Goal: Book appointment/travel/reservation

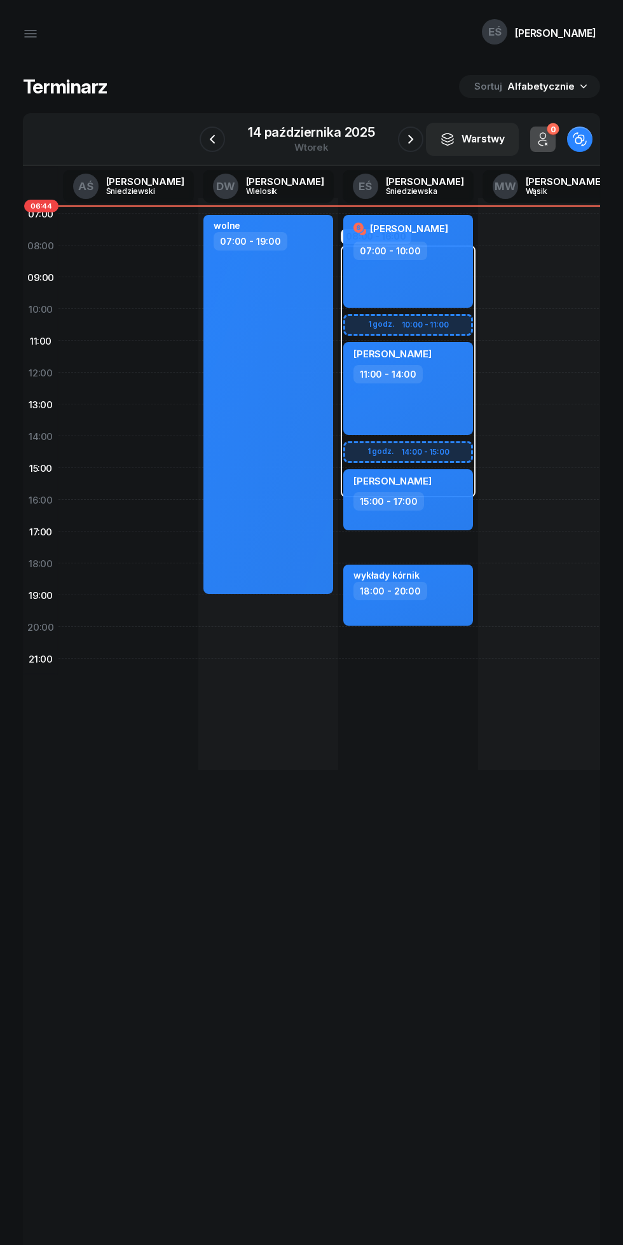
click at [410, 139] on icon "button" at bounding box center [410, 139] width 15 height 15
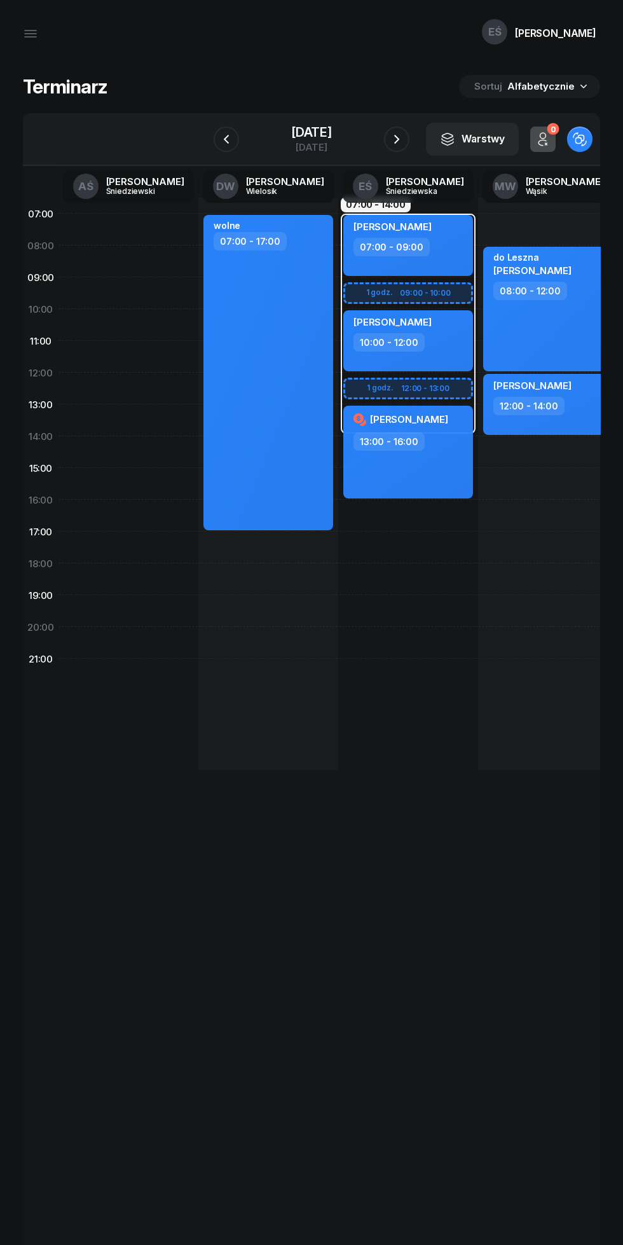
click at [405, 132] on icon "button" at bounding box center [396, 139] width 15 height 15
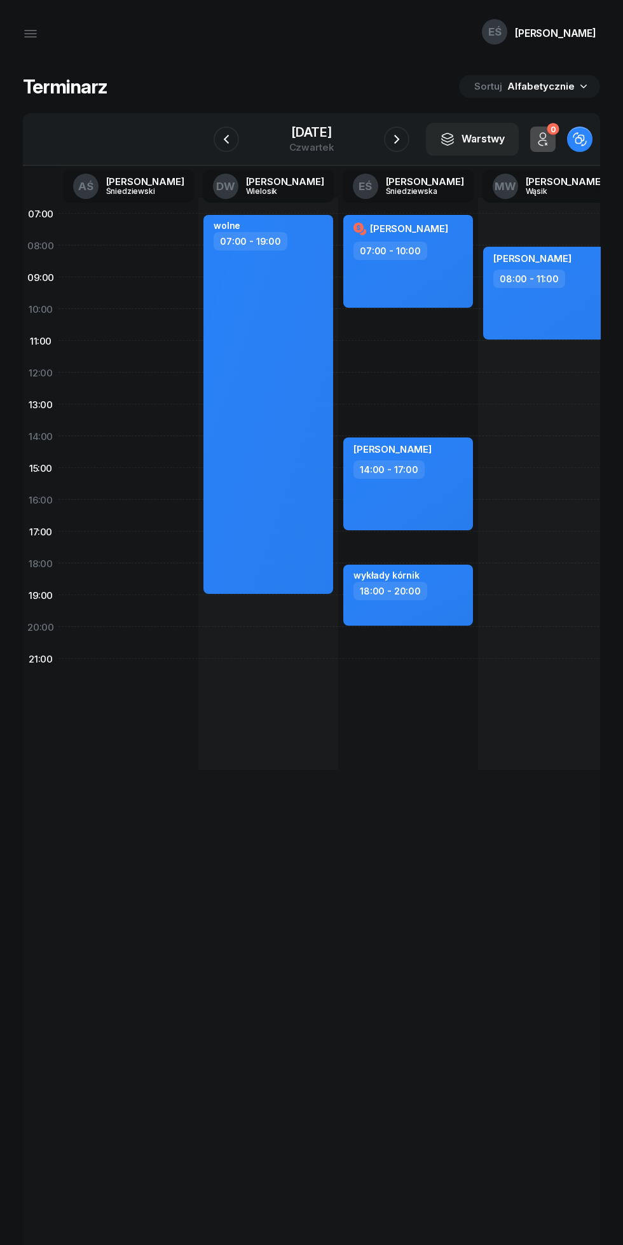
click at [405, 138] on icon "button" at bounding box center [396, 139] width 15 height 15
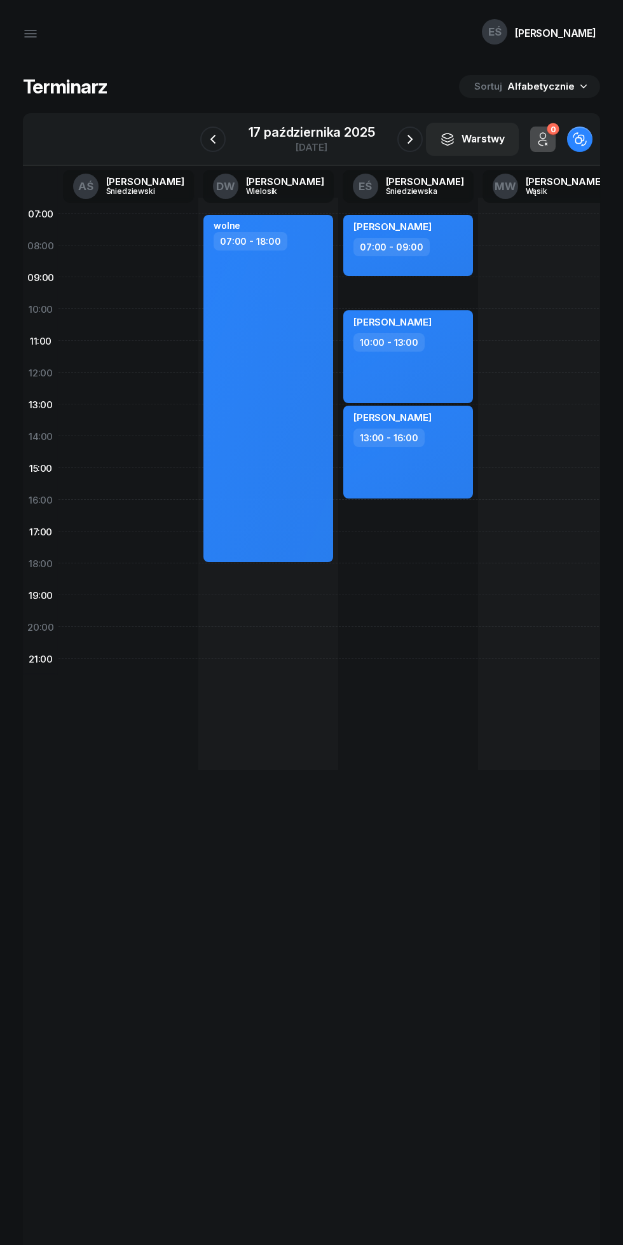
click at [220, 141] on icon "button" at bounding box center [212, 139] width 15 height 15
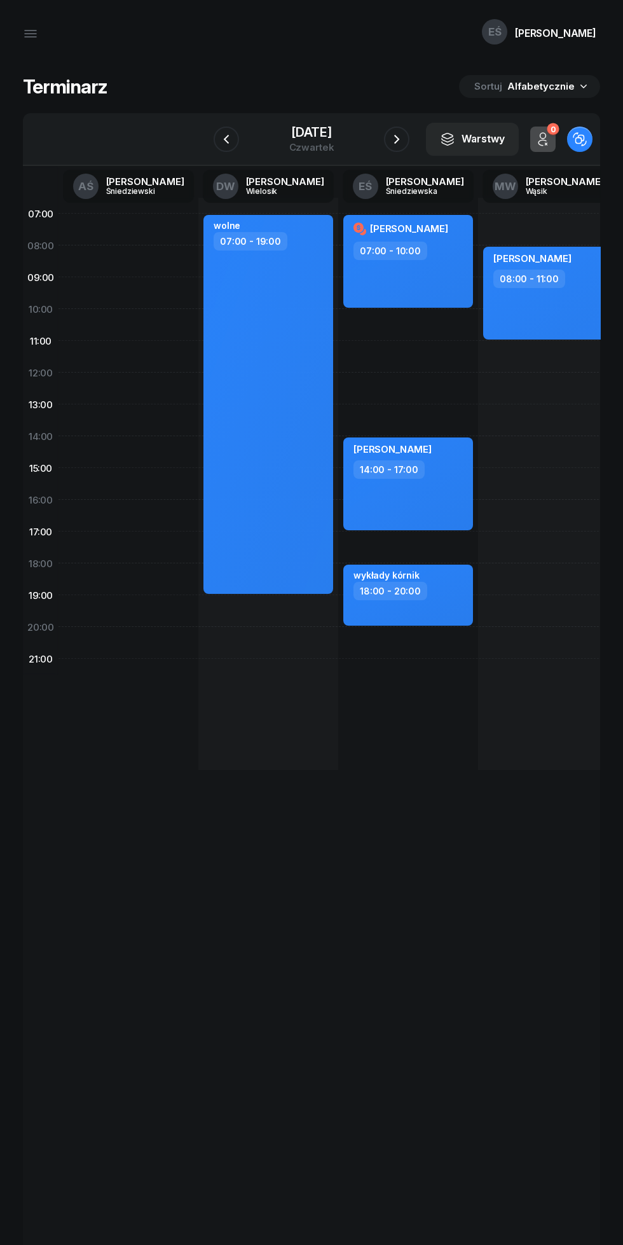
click at [219, 139] on icon "button" at bounding box center [226, 139] width 15 height 15
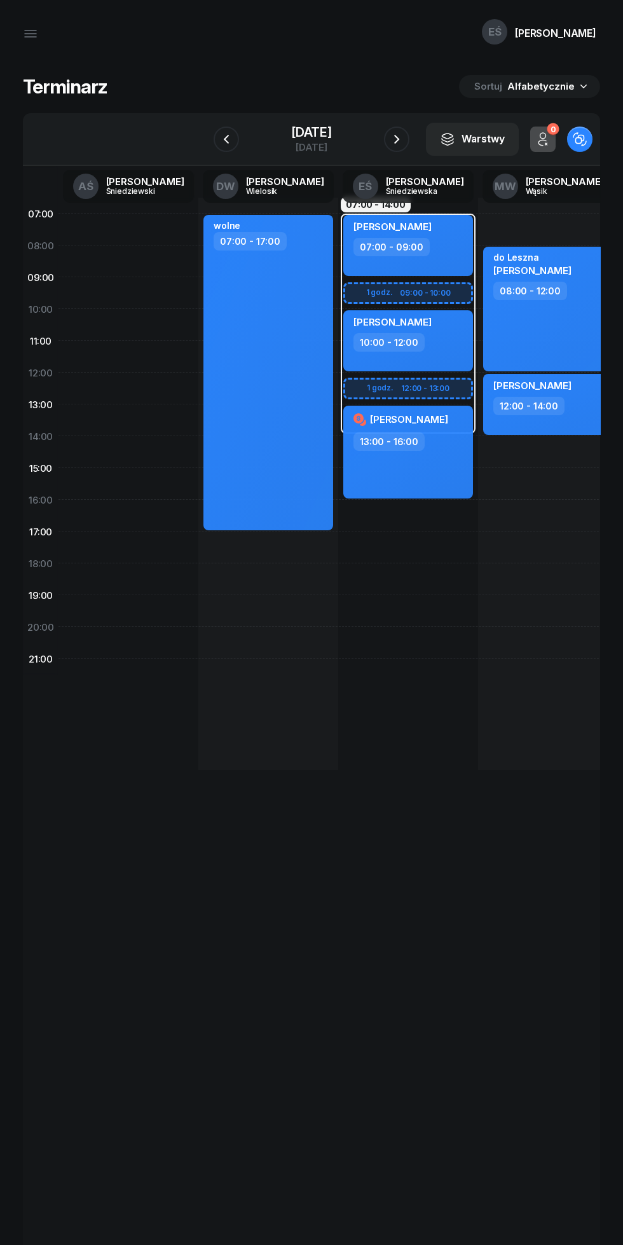
click at [295, 132] on div "[DATE]" at bounding box center [311, 132] width 41 height 13
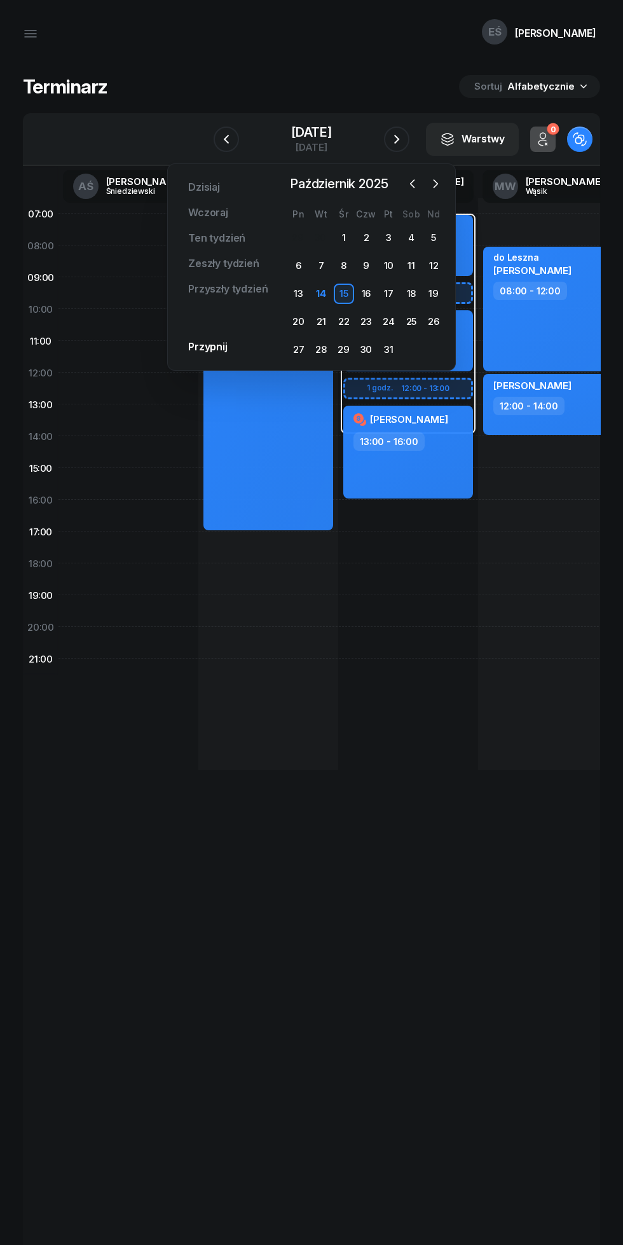
click at [297, 321] on div "20" at bounding box center [299, 322] width 20 height 20
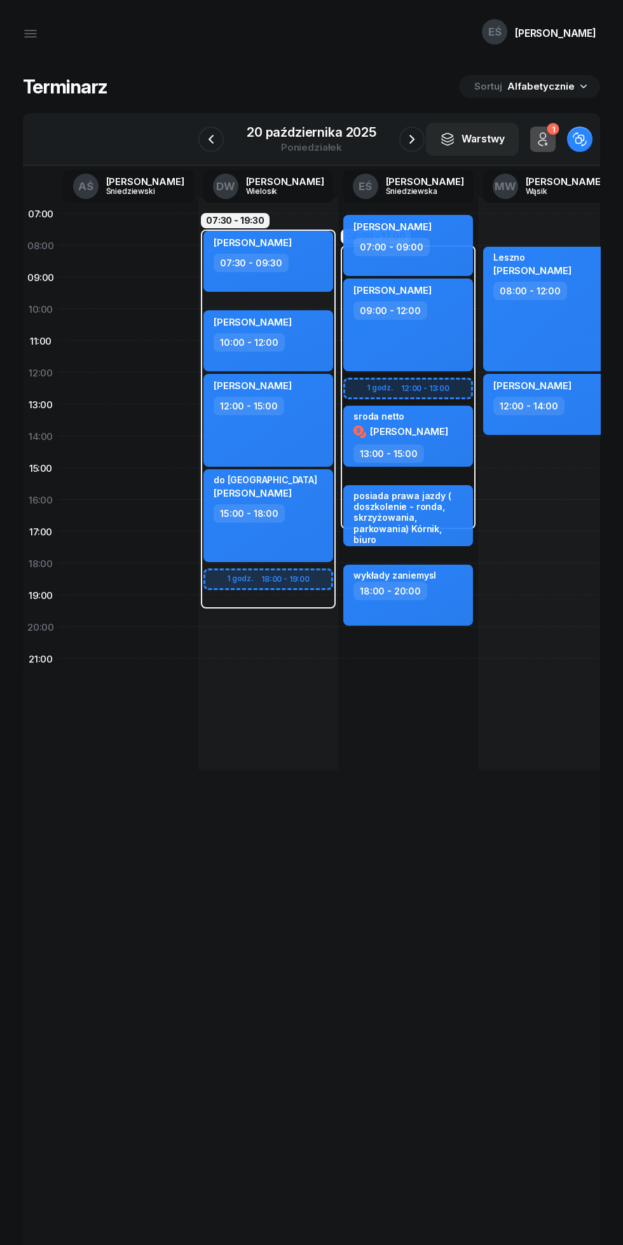
click at [303, 136] on div "20 października 2025" at bounding box center [312, 132] width 130 height 13
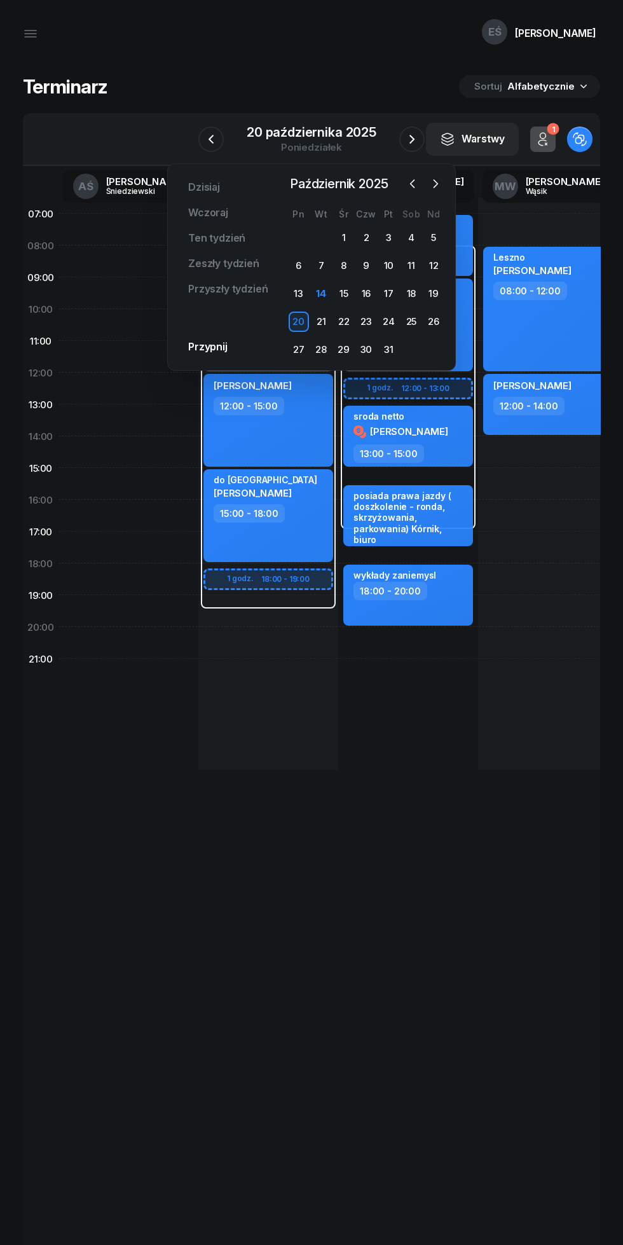
click at [343, 293] on div "15" at bounding box center [344, 294] width 20 height 20
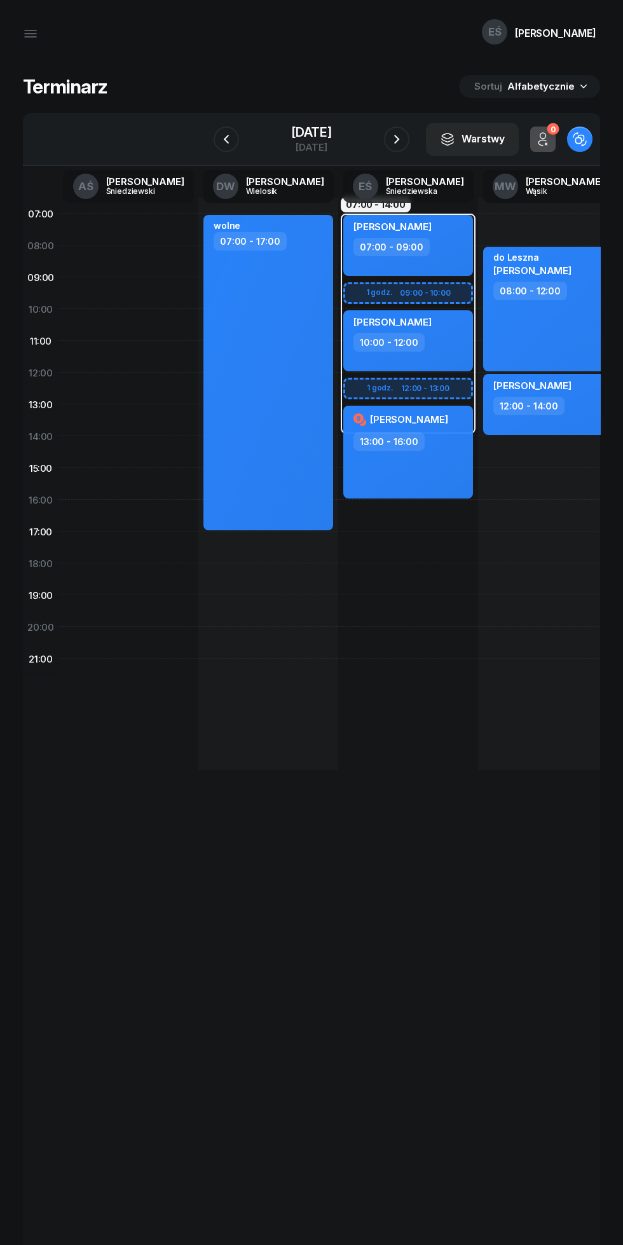
click at [448, 335] on div "10:00 - 12:00" at bounding box center [410, 342] width 112 height 18
select select "10"
select select "12"
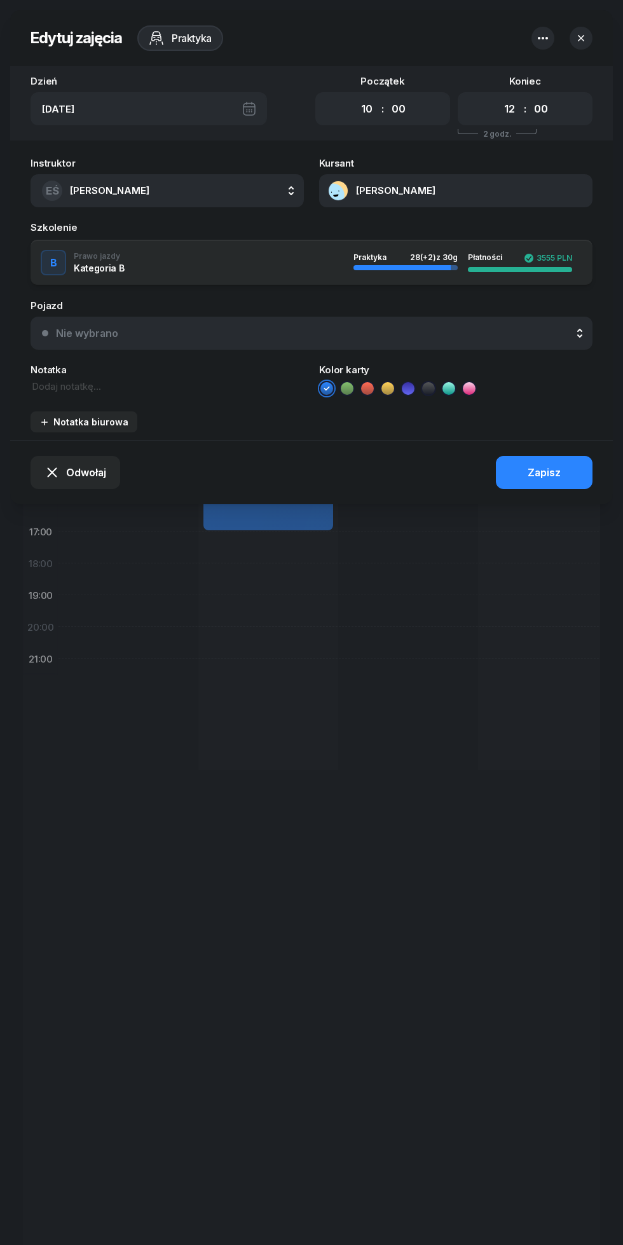
click at [361, 109] on select "00 01 02 03 04 05 06 07 08 09 10 11 12 13 14 15 16 17 18 19 20 21 22 23" at bounding box center [367, 109] width 24 height 22
select select "16"
click at [355, 98] on select "00 01 02 03 04 05 06 07 08 09 10 11 12 13 14 15 16 17 18 19 20 21 22 23" at bounding box center [367, 109] width 24 height 22
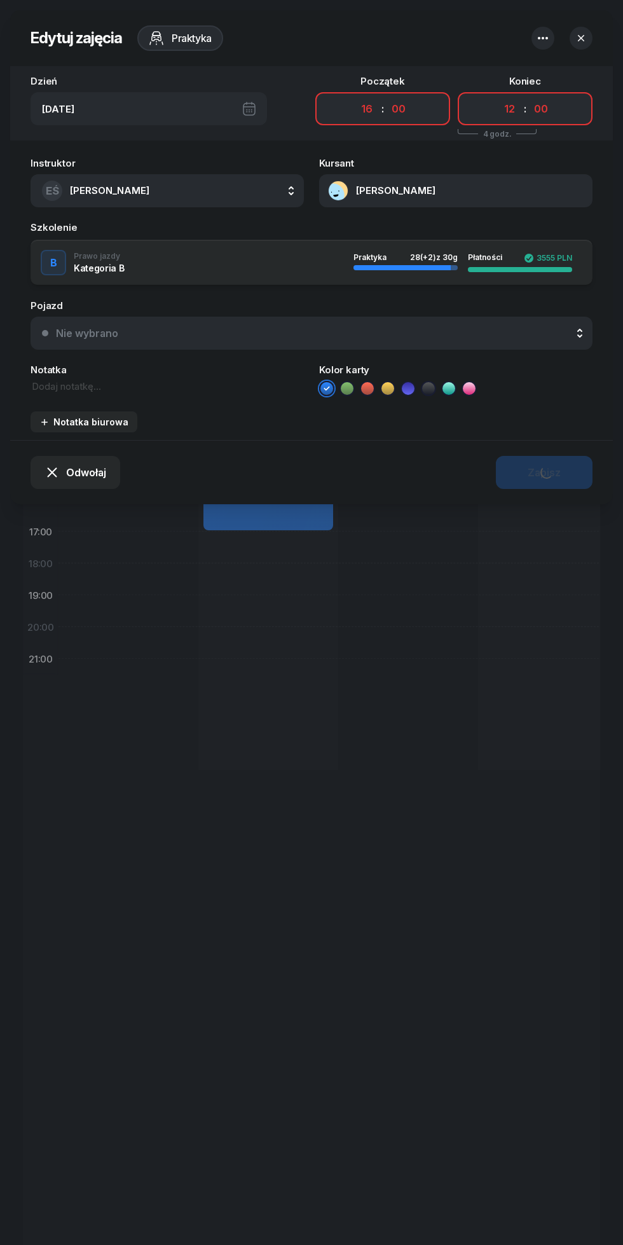
click at [509, 109] on select "00 01 02 03 04 05 06 07 08 09 10 11 12 13 14 15 16 17 18 19 20 21 22 23" at bounding box center [509, 109] width 24 height 22
select select "18"
click at [497, 98] on select "00 01 02 03 04 05 06 07 08 09 10 11 12 13 14 15 16 17 18 19 20 21 22 23" at bounding box center [509, 109] width 24 height 22
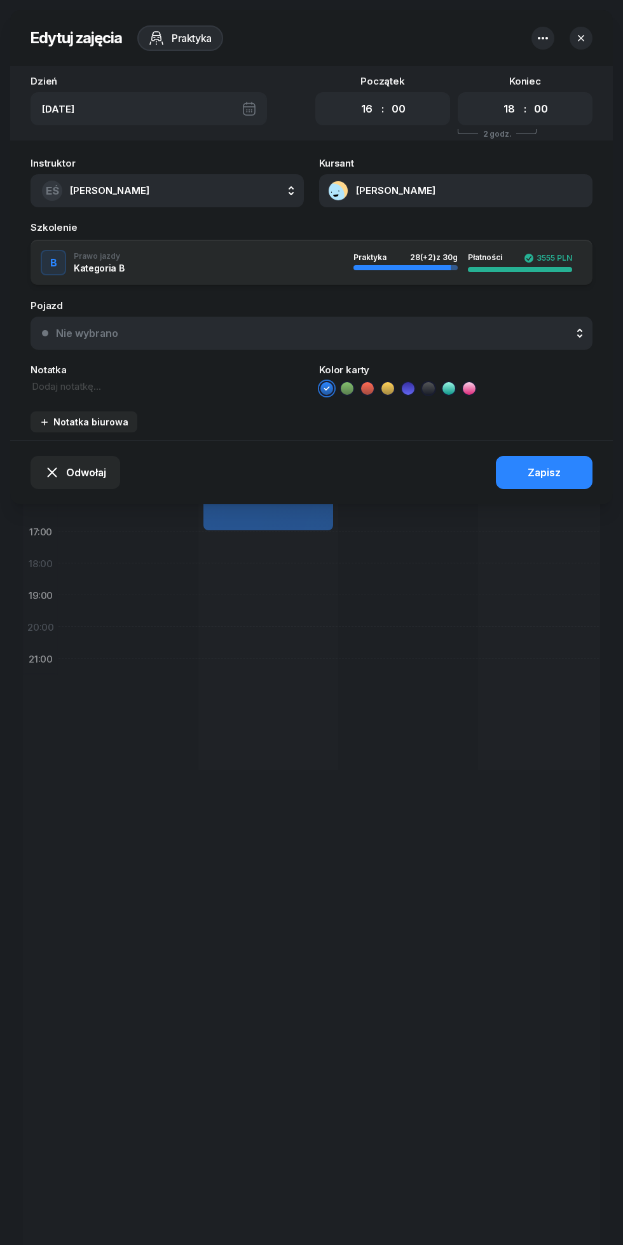
click at [534, 467] on div "Zapisz" at bounding box center [544, 473] width 33 height 12
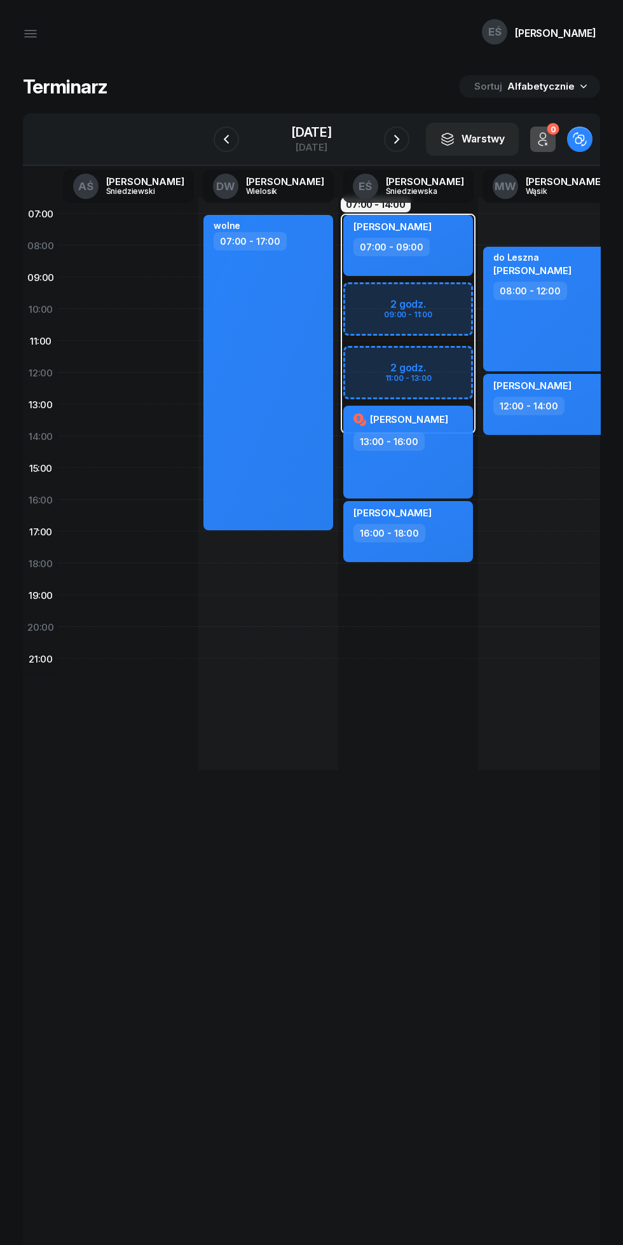
click at [405, 139] on icon "button" at bounding box center [396, 139] width 15 height 15
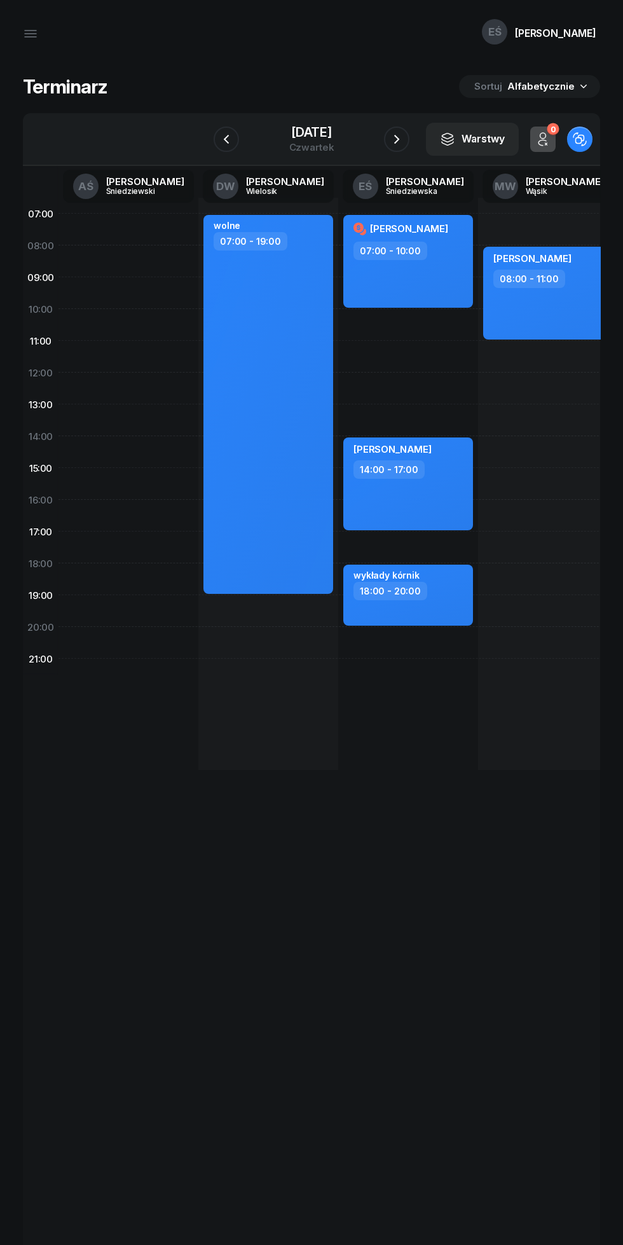
click at [405, 134] on icon "button" at bounding box center [396, 139] width 15 height 15
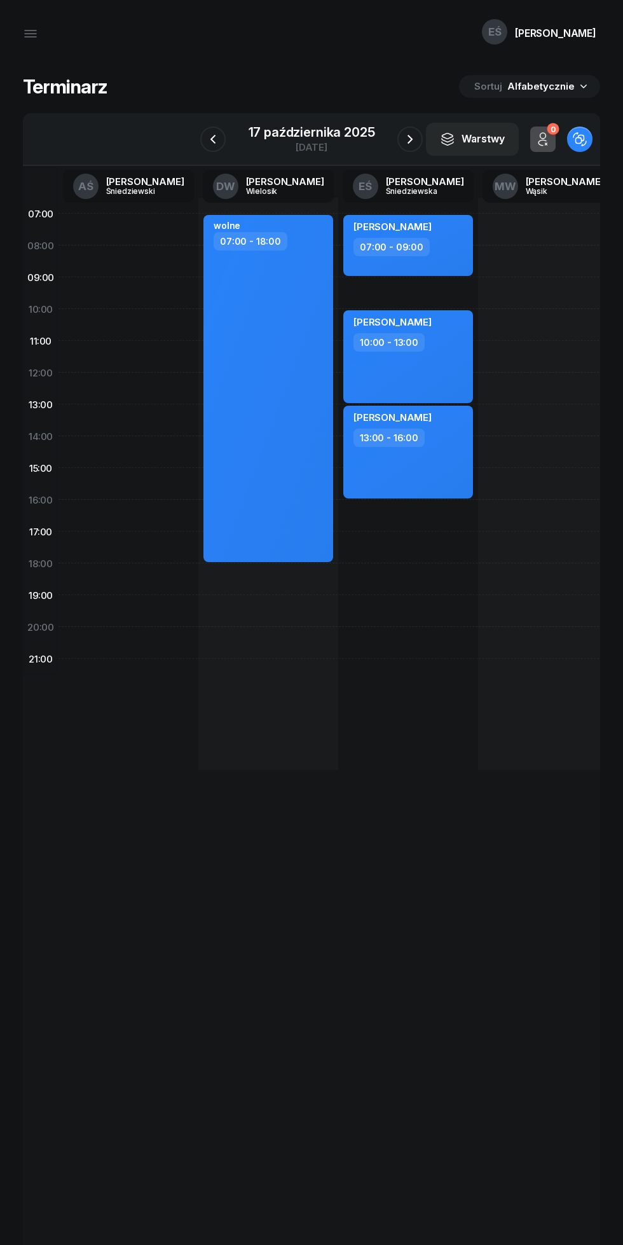
click at [412, 146] on icon "button" at bounding box center [410, 139] width 15 height 15
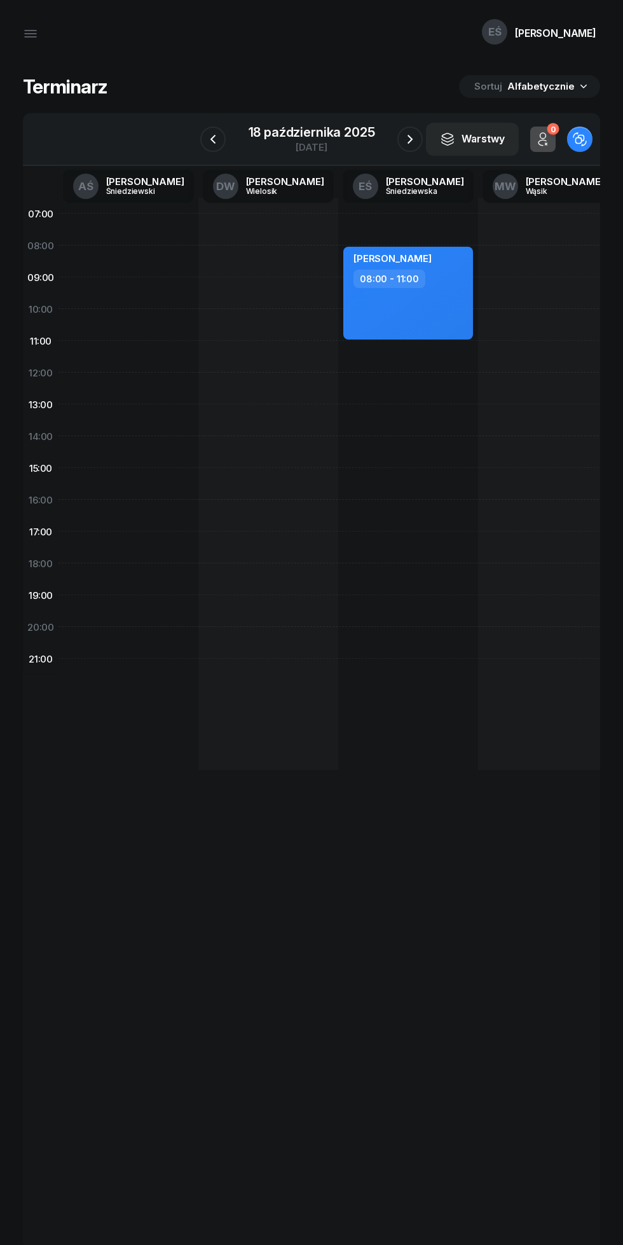
click at [410, 139] on icon "button" at bounding box center [410, 139] width 15 height 15
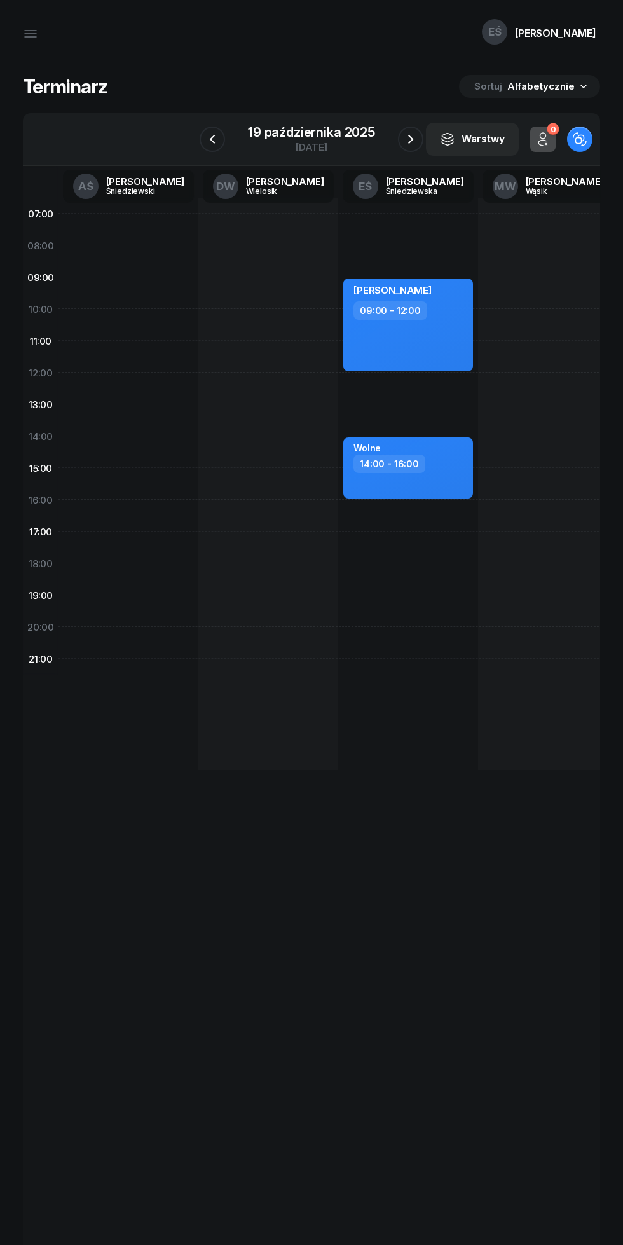
click at [404, 137] on icon "button" at bounding box center [410, 139] width 15 height 15
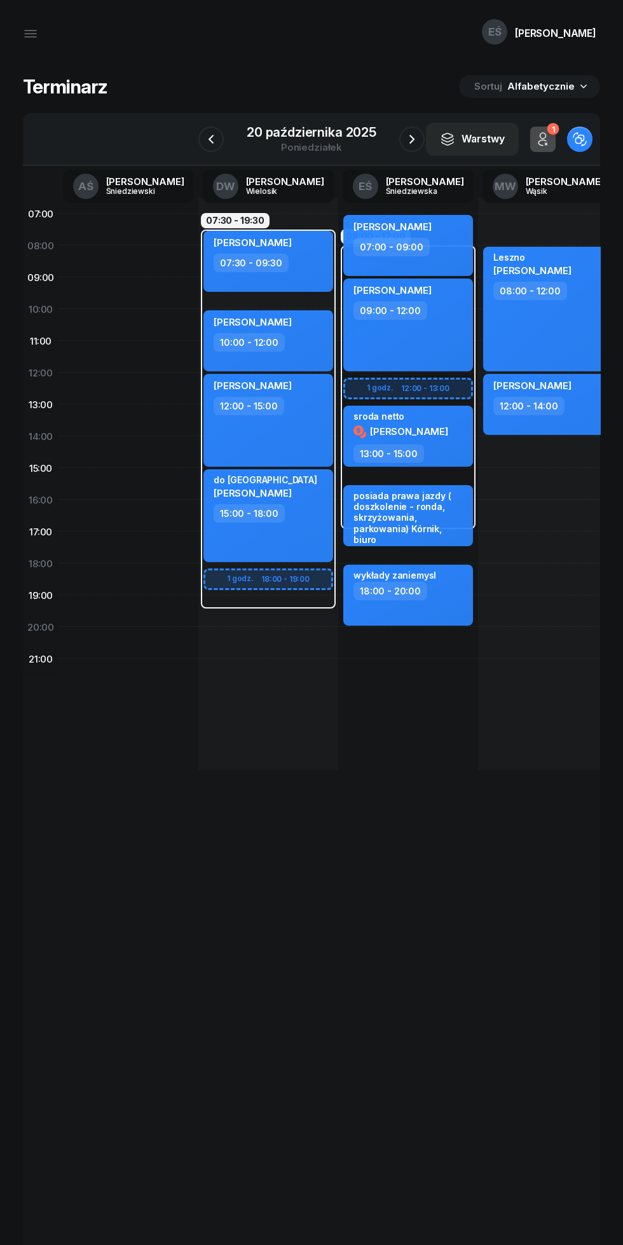
click at [413, 134] on icon "button" at bounding box center [412, 139] width 15 height 15
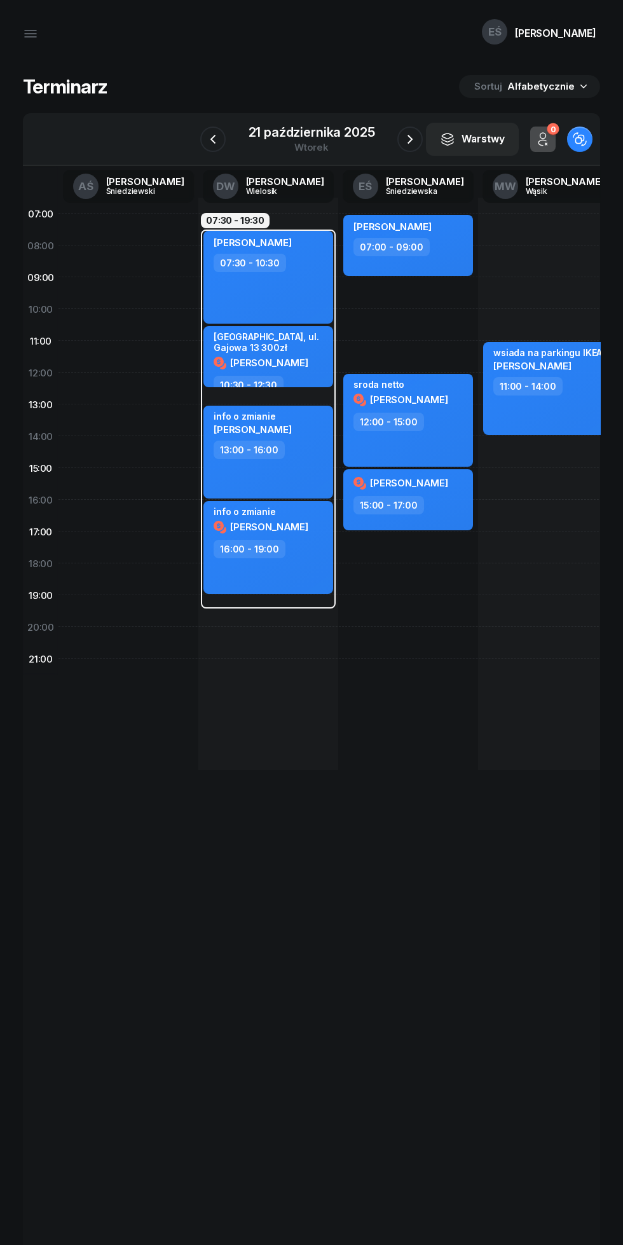
click at [413, 140] on icon "button" at bounding box center [410, 139] width 15 height 15
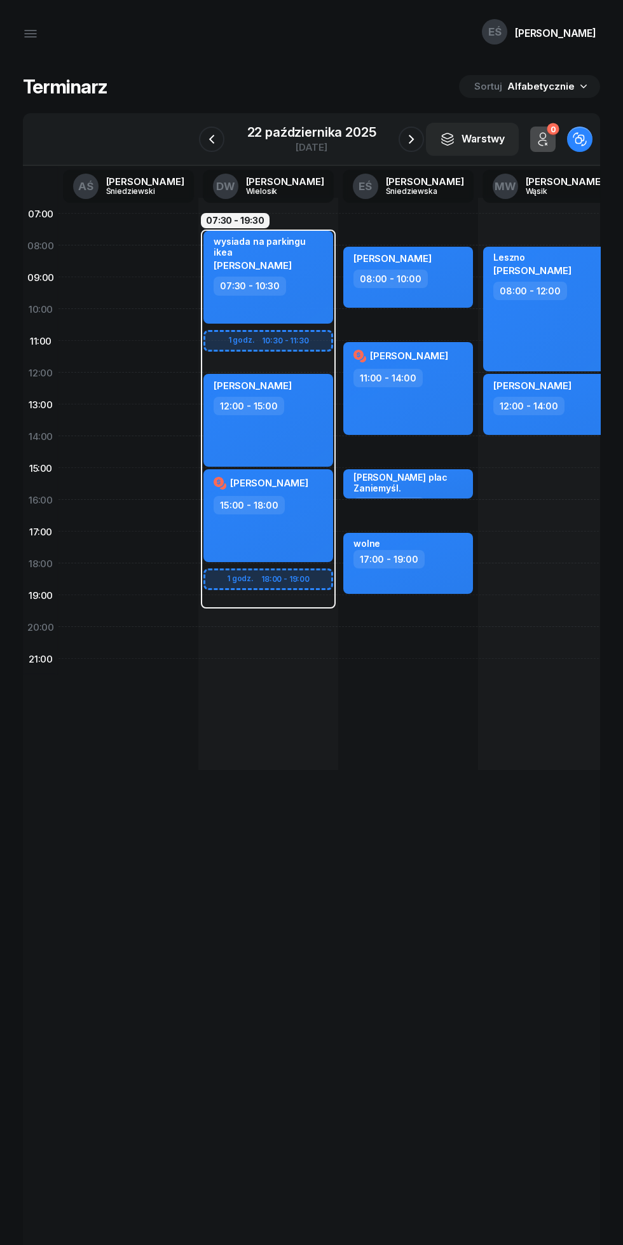
click at [212, 139] on icon "button" at bounding box center [211, 139] width 15 height 15
click at [212, 132] on icon "button" at bounding box center [212, 139] width 15 height 15
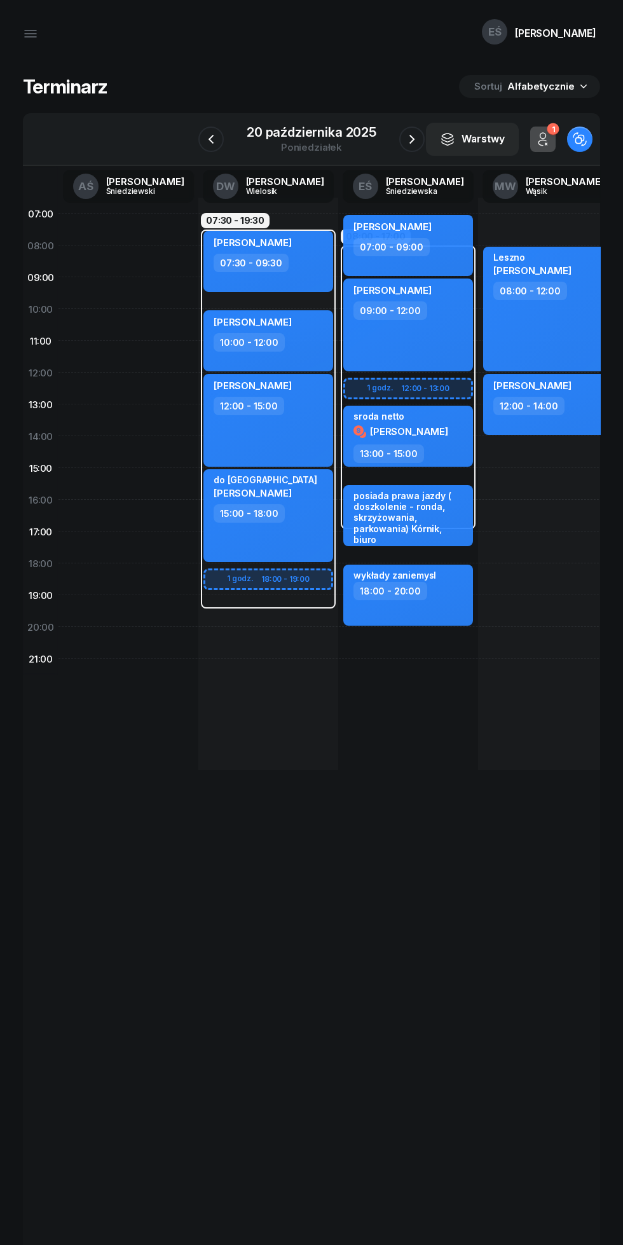
click at [215, 144] on icon "button" at bounding box center [211, 139] width 15 height 15
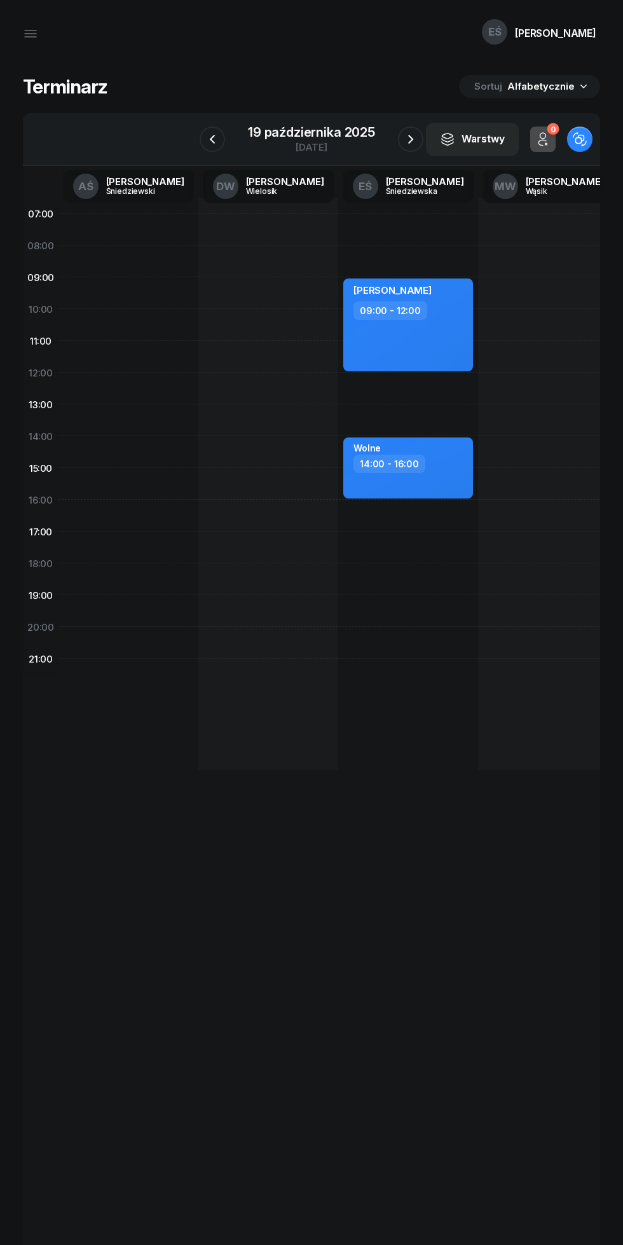
click at [208, 134] on icon "button" at bounding box center [212, 139] width 15 height 15
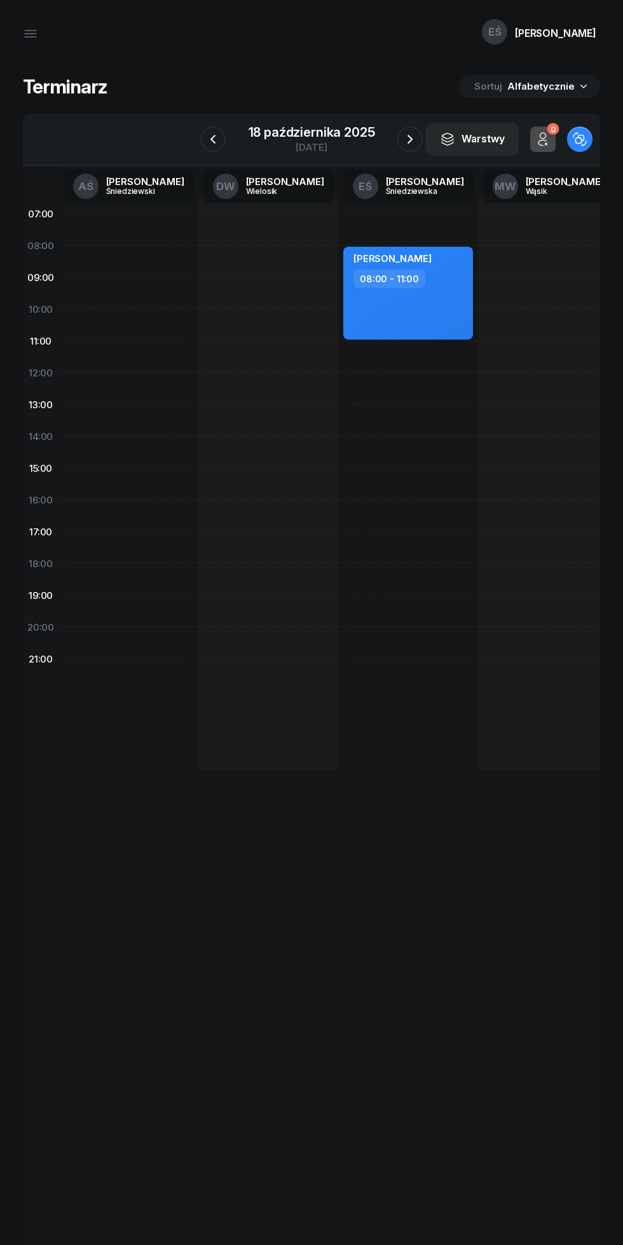
click at [212, 139] on icon "button" at bounding box center [212, 139] width 15 height 15
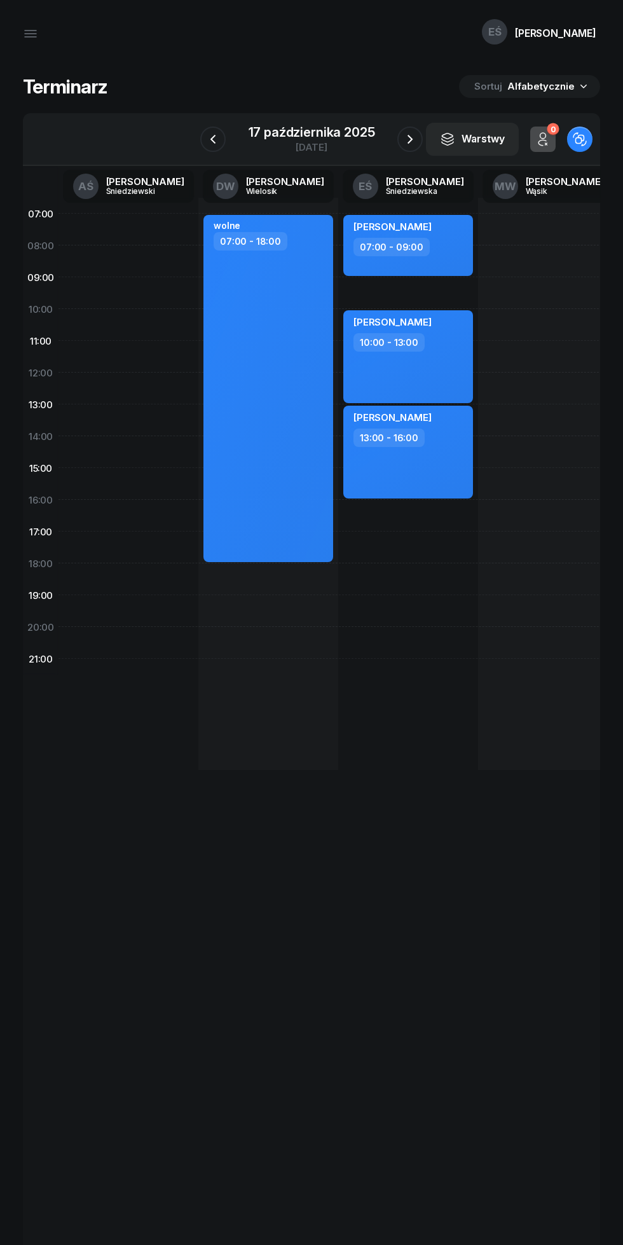
click at [213, 139] on icon "button" at bounding box center [212, 139] width 15 height 15
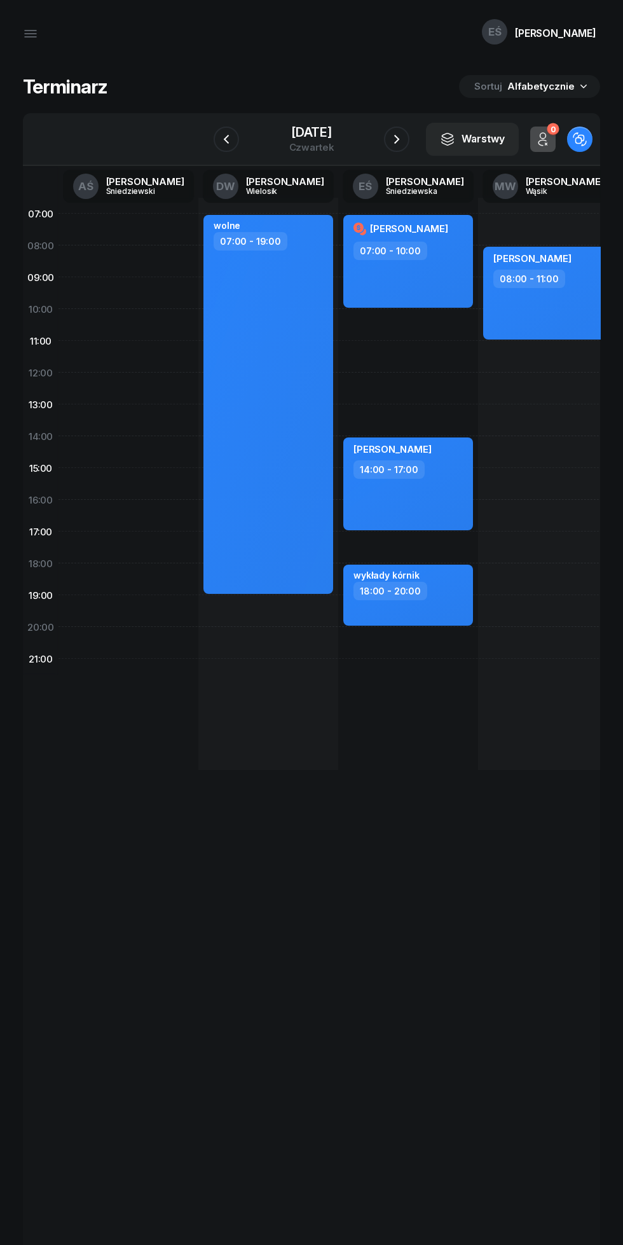
click at [405, 139] on icon "button" at bounding box center [396, 139] width 15 height 15
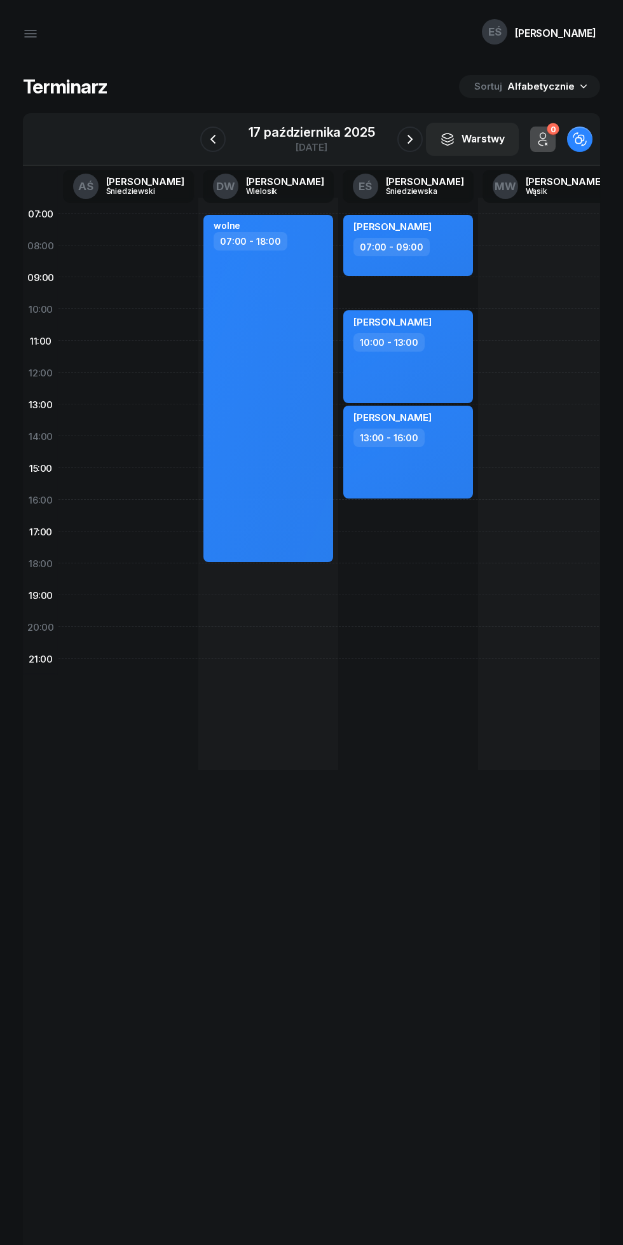
click at [410, 138] on icon "button" at bounding box center [410, 139] width 15 height 15
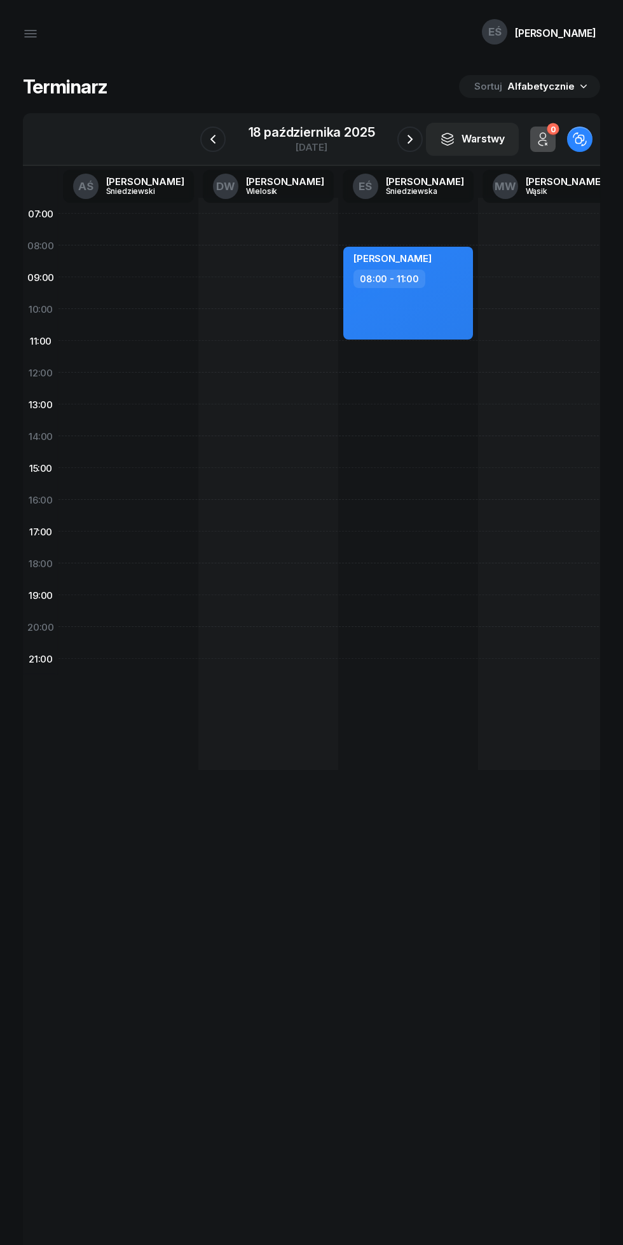
click at [410, 139] on icon "button" at bounding box center [410, 139] width 15 height 15
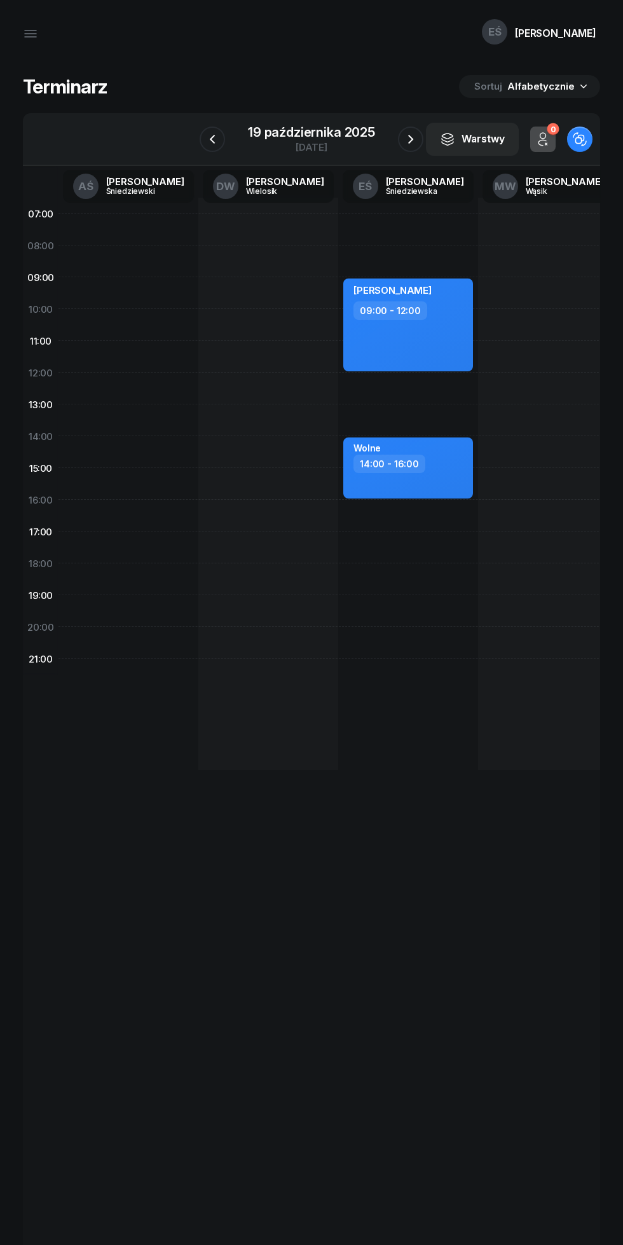
click at [410, 139] on icon "button" at bounding box center [410, 139] width 15 height 15
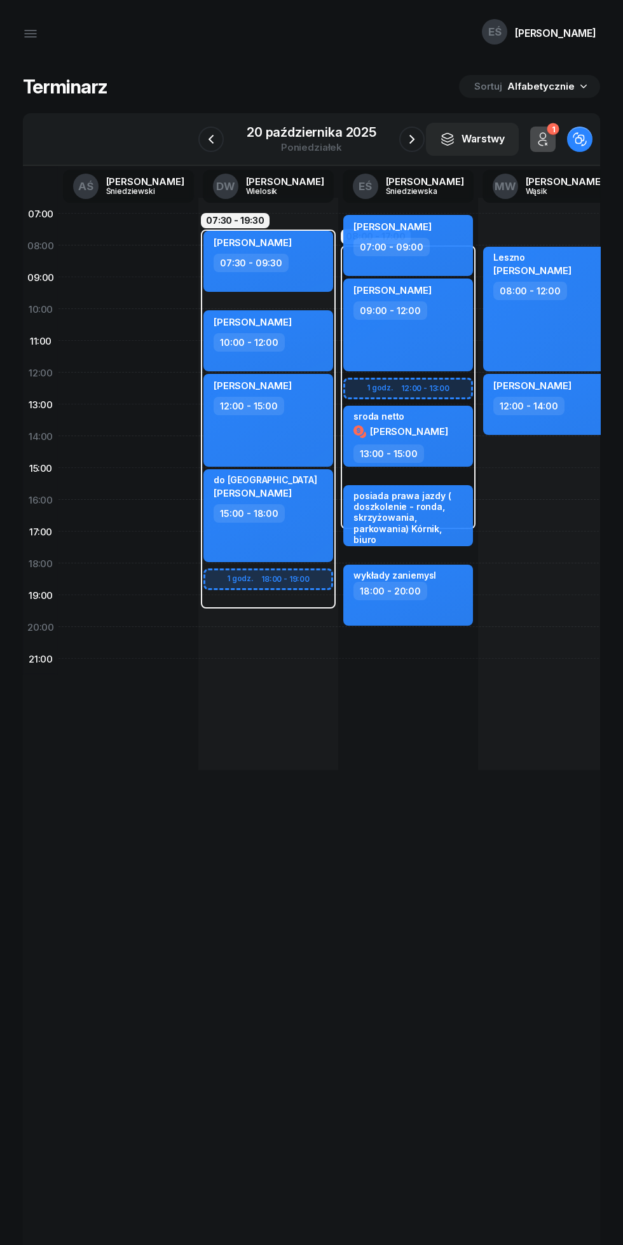
click at [412, 139] on icon "button" at bounding box center [412, 139] width 15 height 15
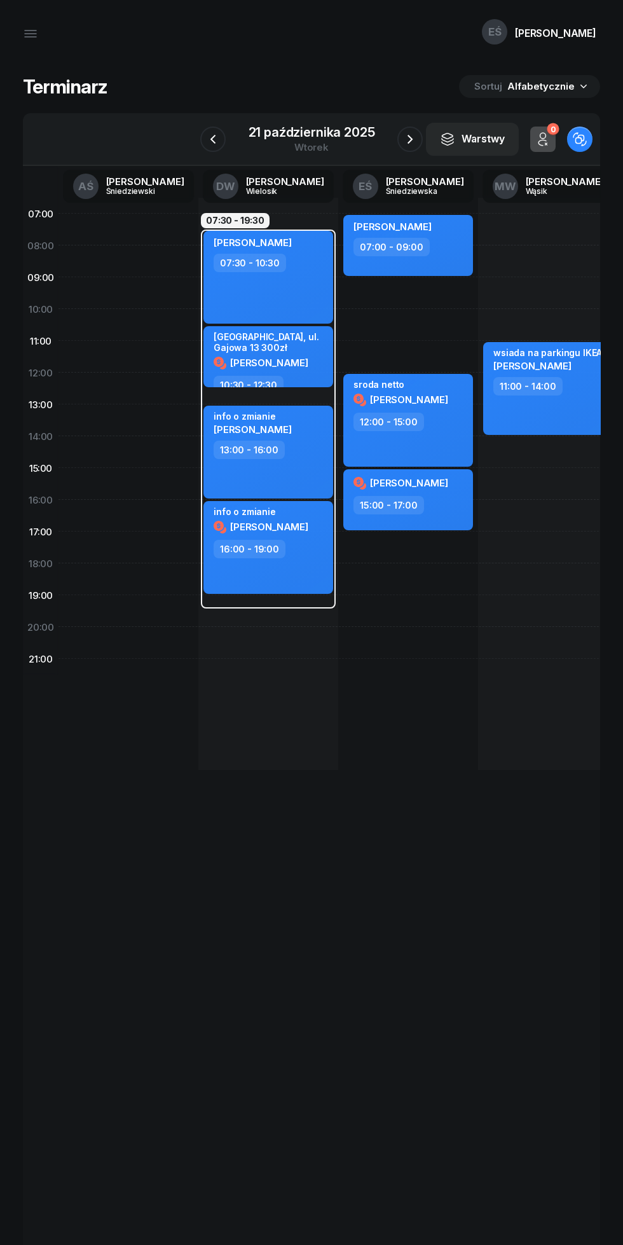
click at [213, 139] on icon "button" at bounding box center [212, 139] width 15 height 15
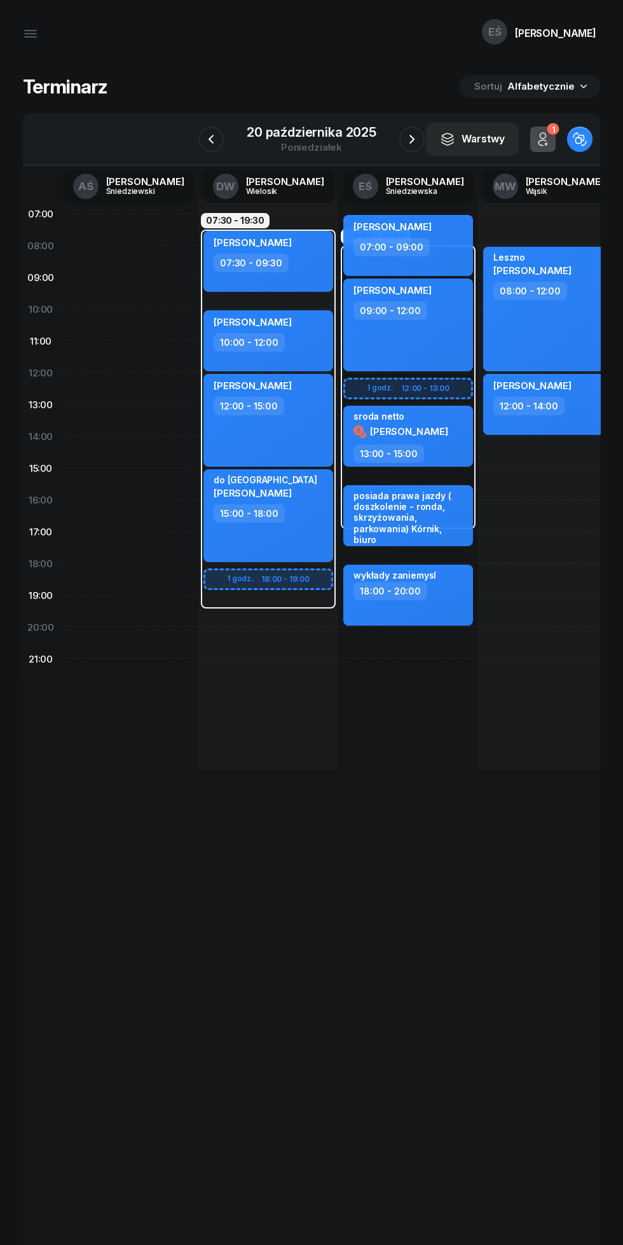
click at [412, 128] on button "button" at bounding box center [411, 139] width 25 height 25
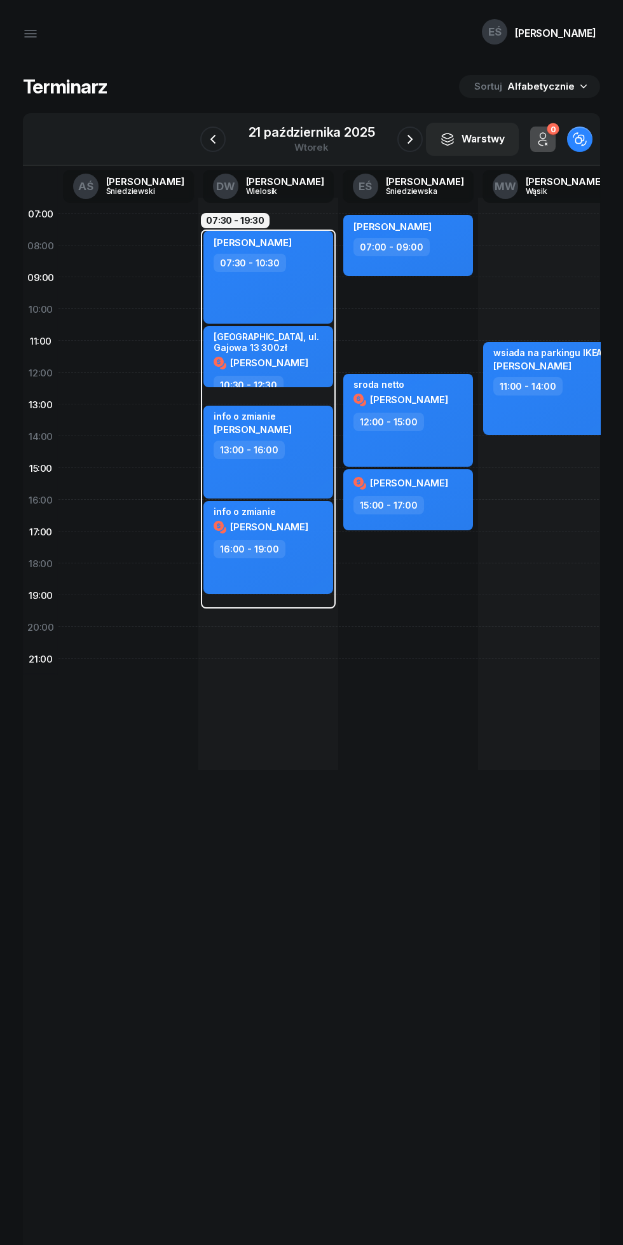
click at [410, 133] on icon "button" at bounding box center [410, 139] width 15 height 15
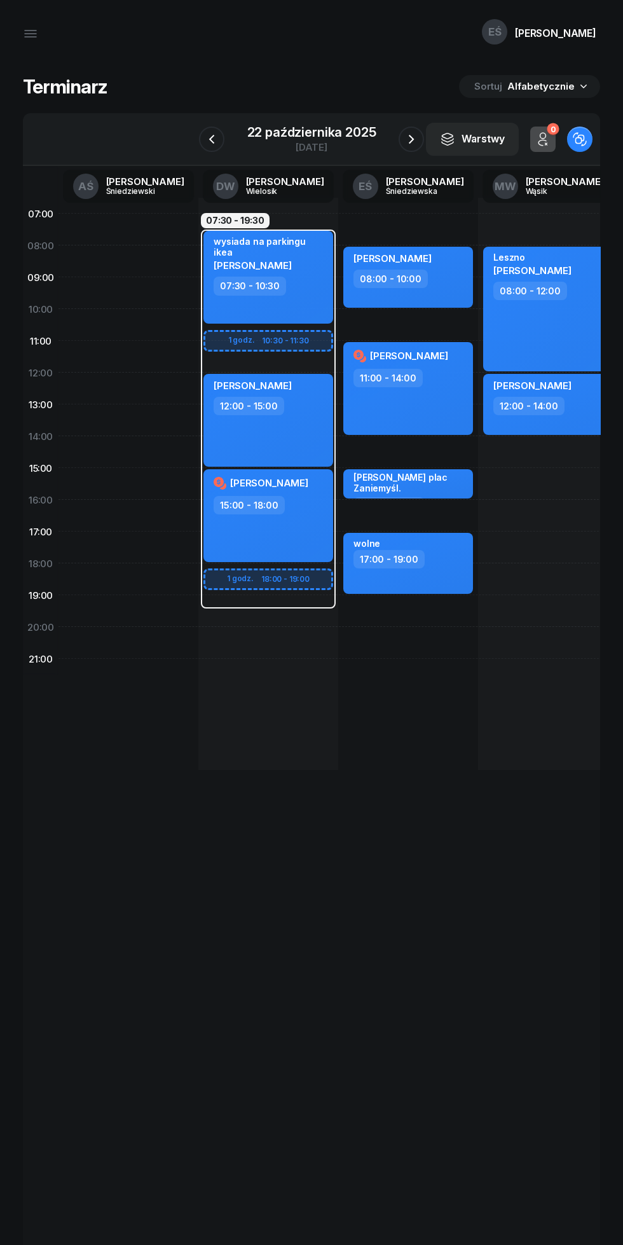
click at [412, 139] on icon "button" at bounding box center [411, 139] width 15 height 15
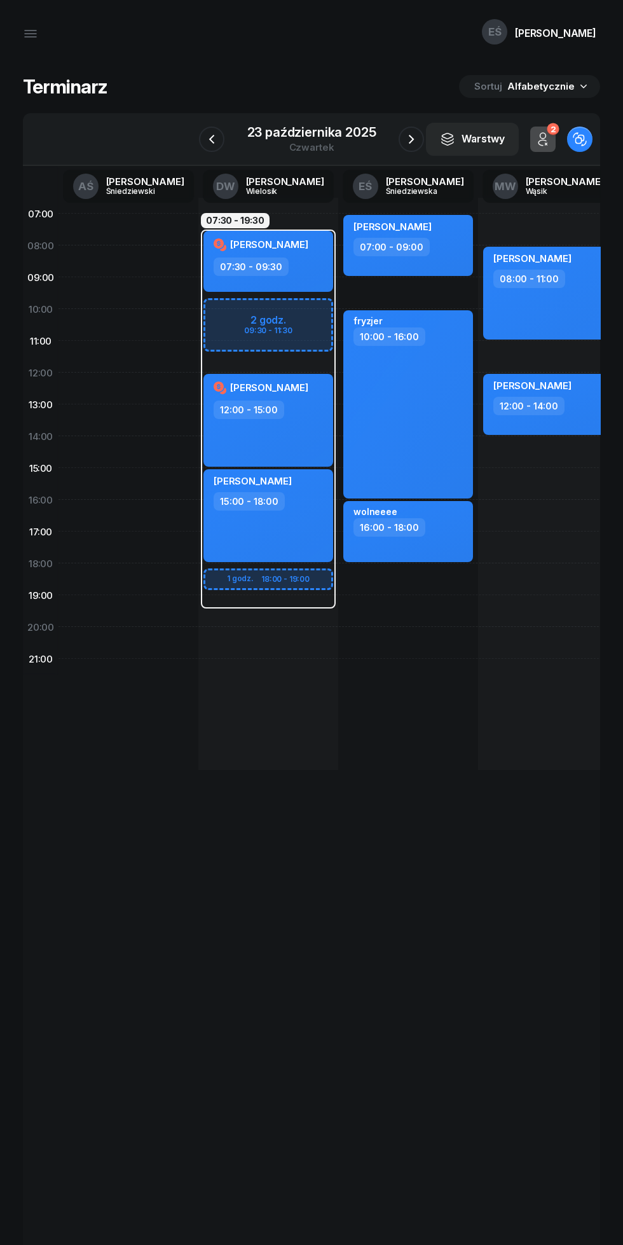
click at [406, 135] on icon "button" at bounding box center [411, 139] width 15 height 15
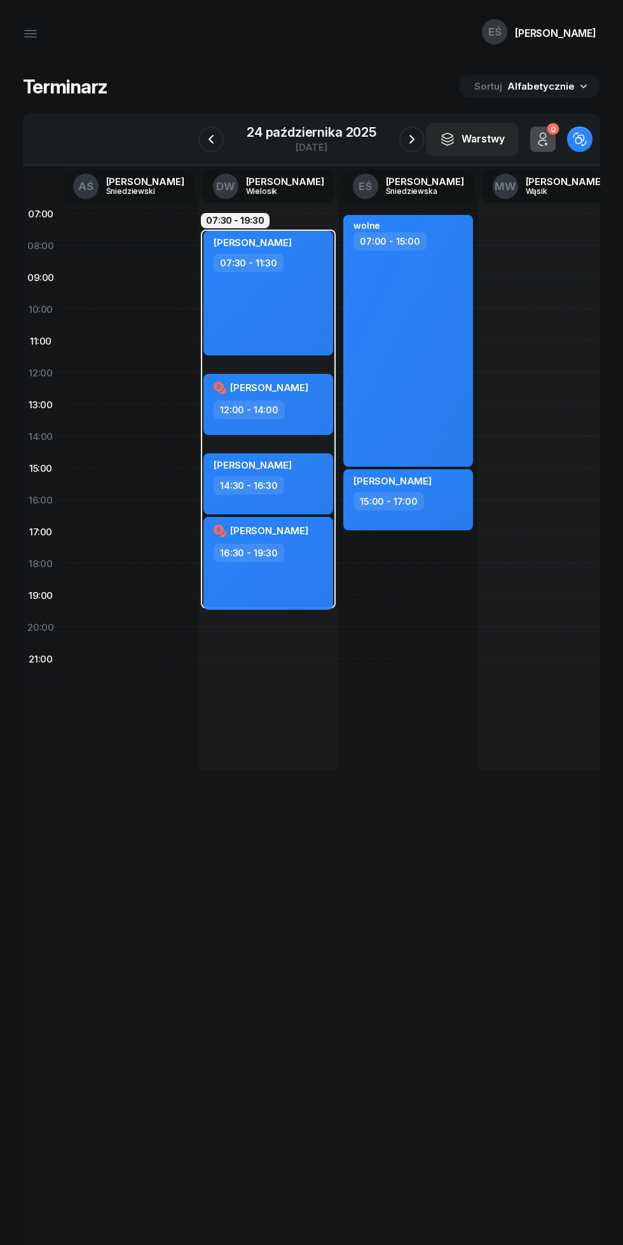
click at [412, 139] on icon "button" at bounding box center [412, 139] width 15 height 15
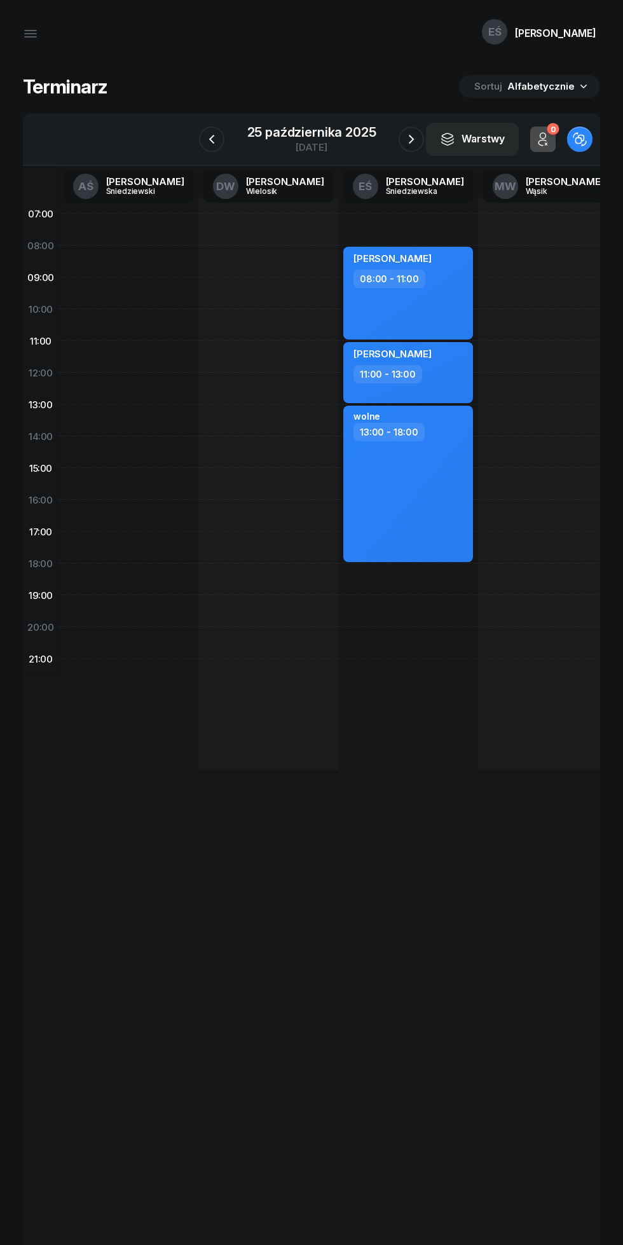
click at [412, 139] on icon "button" at bounding box center [411, 139] width 15 height 15
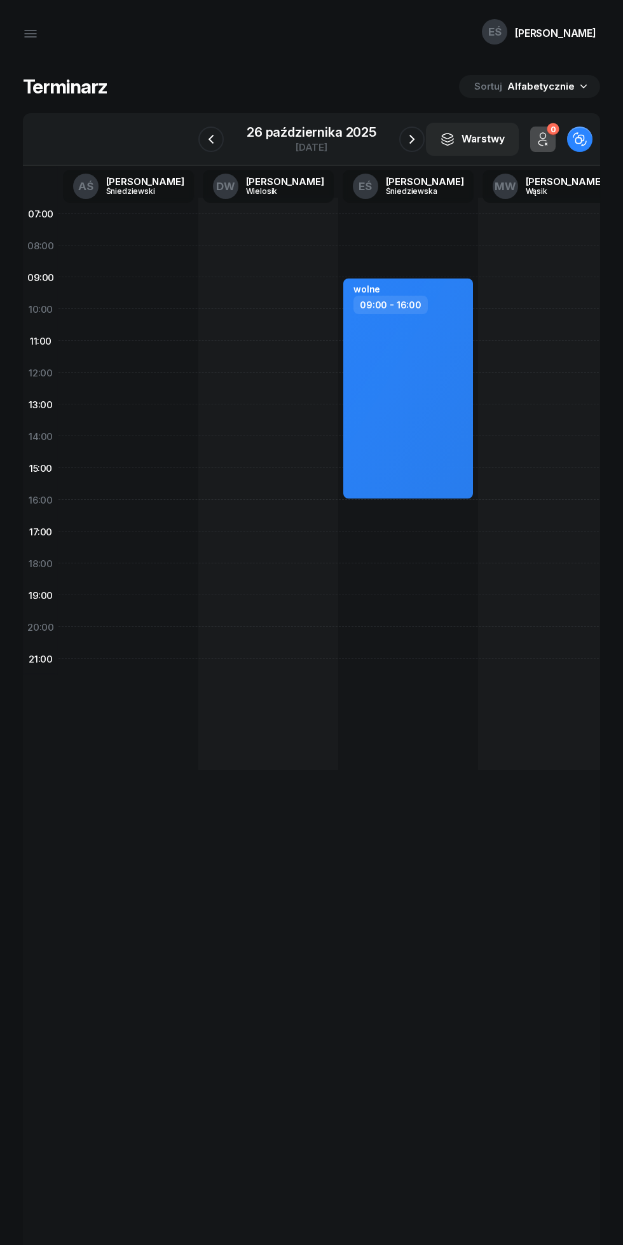
click at [409, 134] on icon "button" at bounding box center [412, 139] width 15 height 15
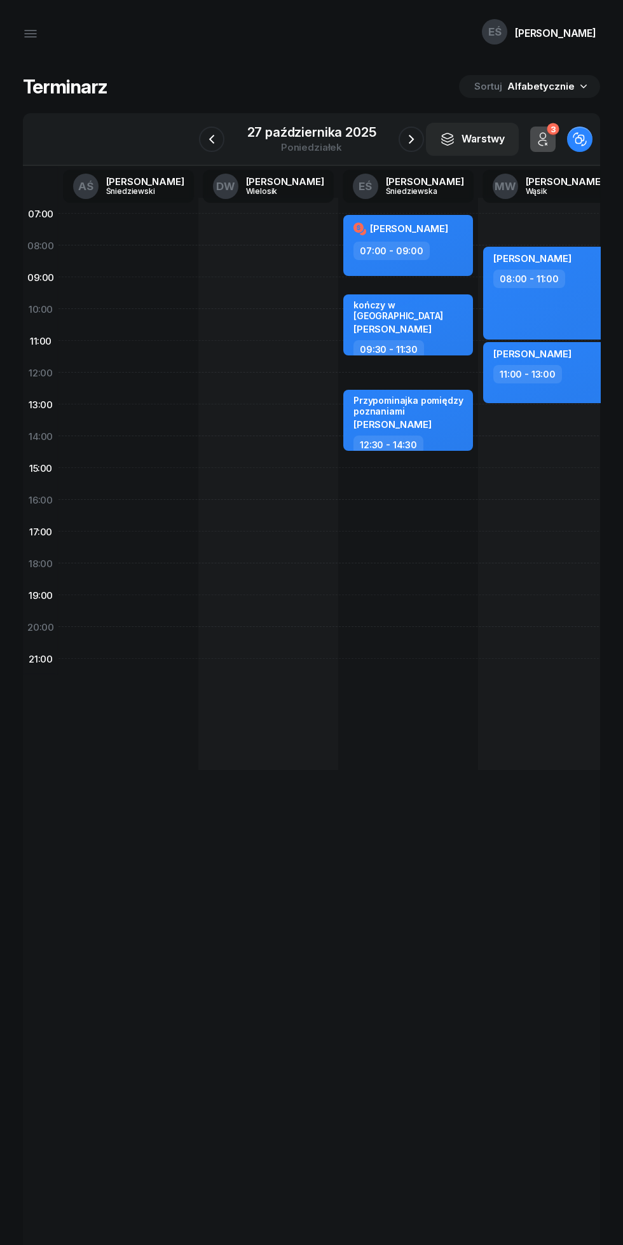
click at [415, 134] on icon "button" at bounding box center [411, 139] width 15 height 15
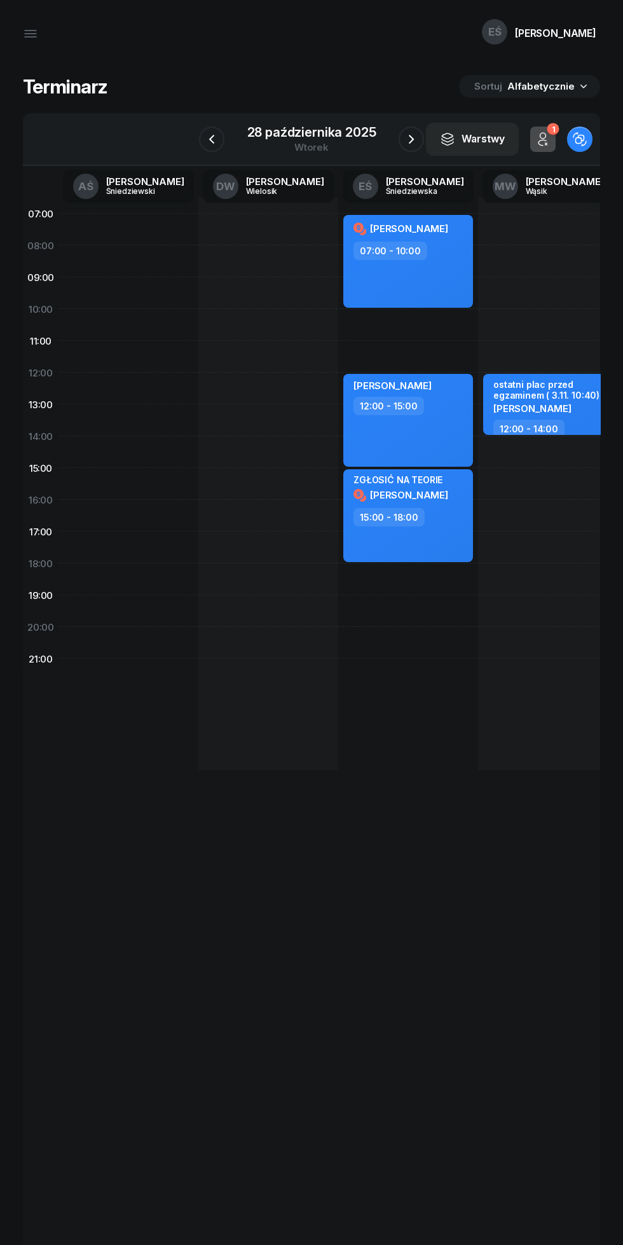
click at [417, 139] on icon "button" at bounding box center [411, 139] width 15 height 15
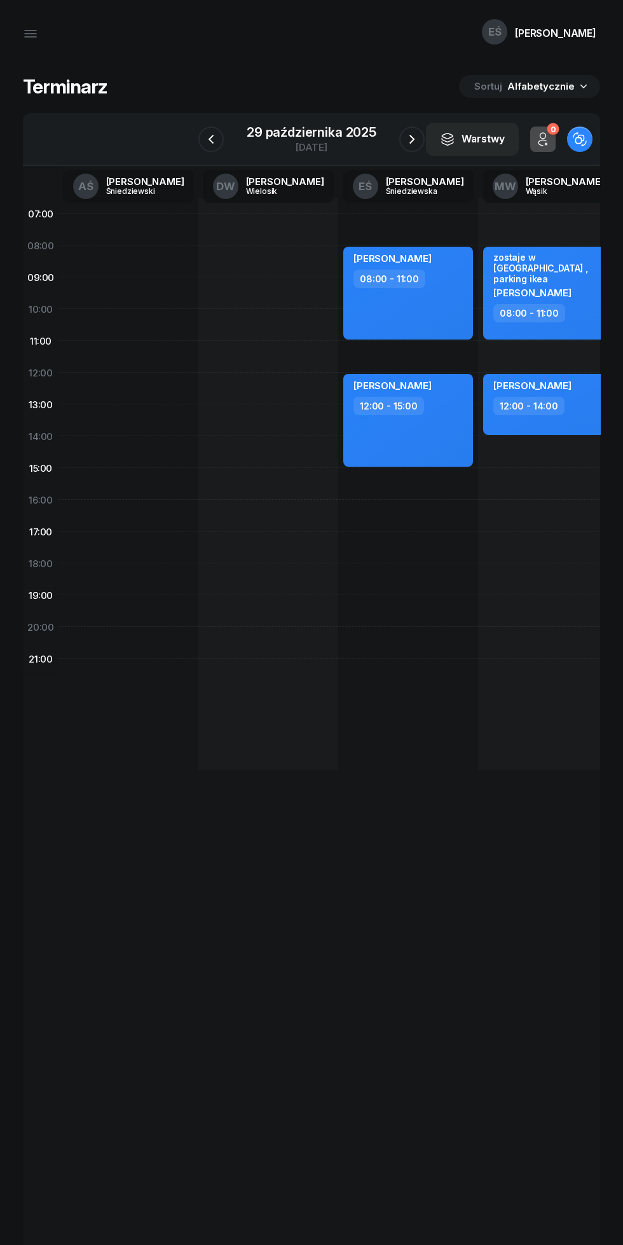
click at [412, 139] on icon "button" at bounding box center [412, 139] width 15 height 15
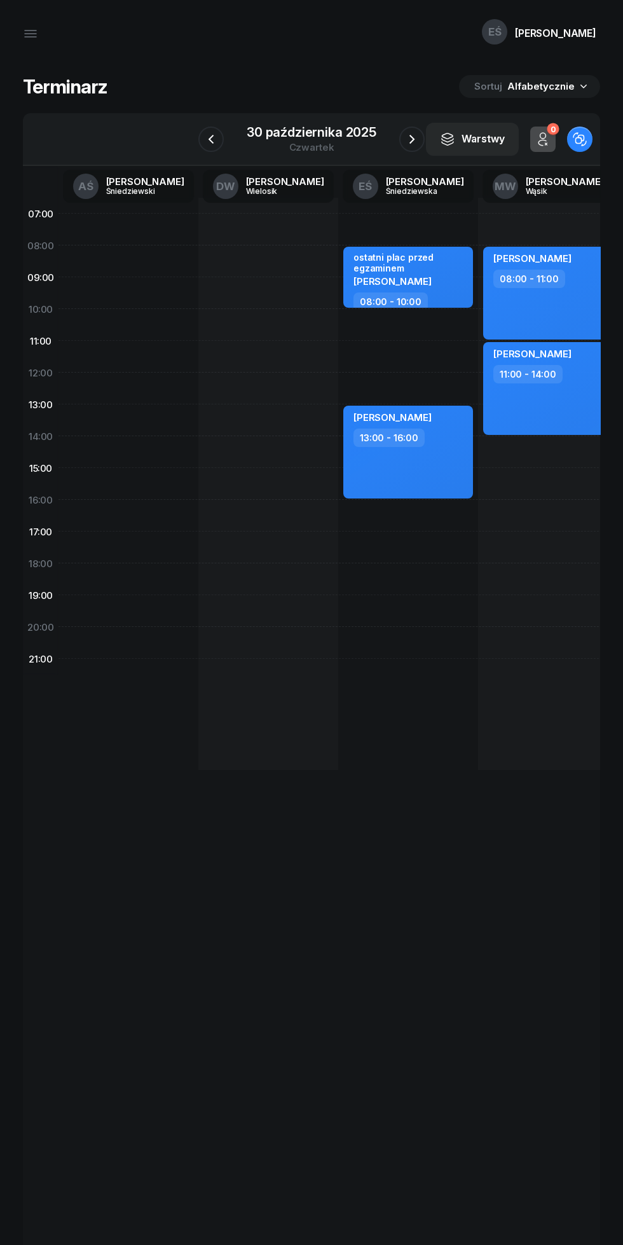
click at [406, 139] on icon "button" at bounding box center [412, 139] width 15 height 15
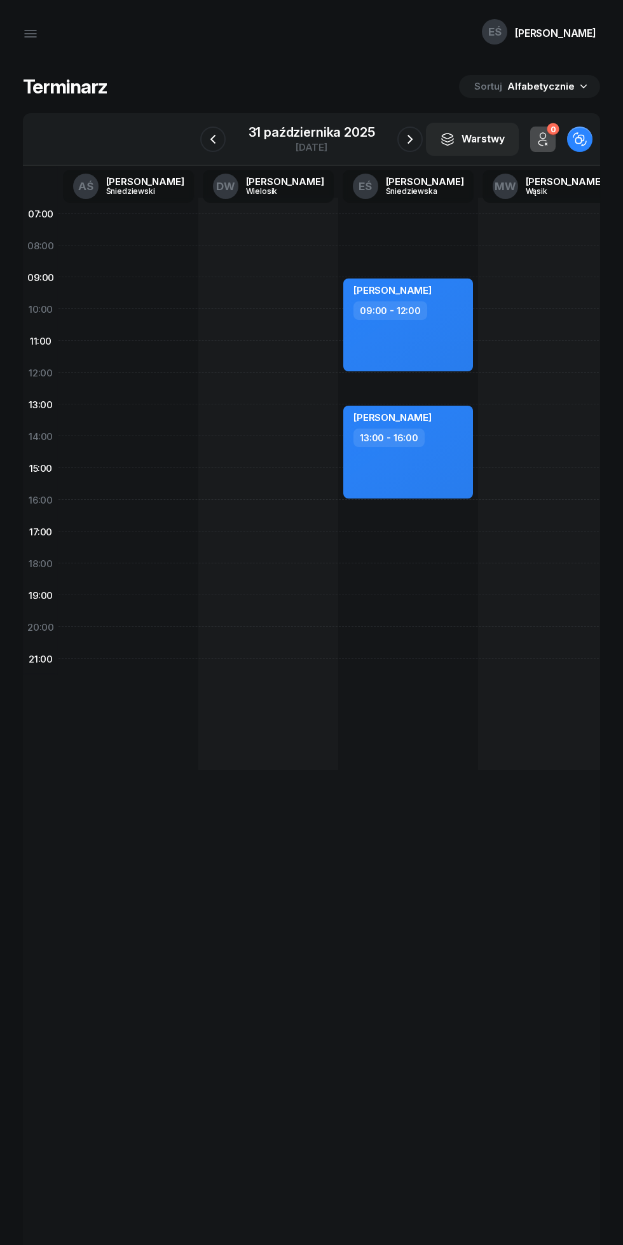
click at [321, 138] on div "31 października 2025" at bounding box center [312, 132] width 127 height 13
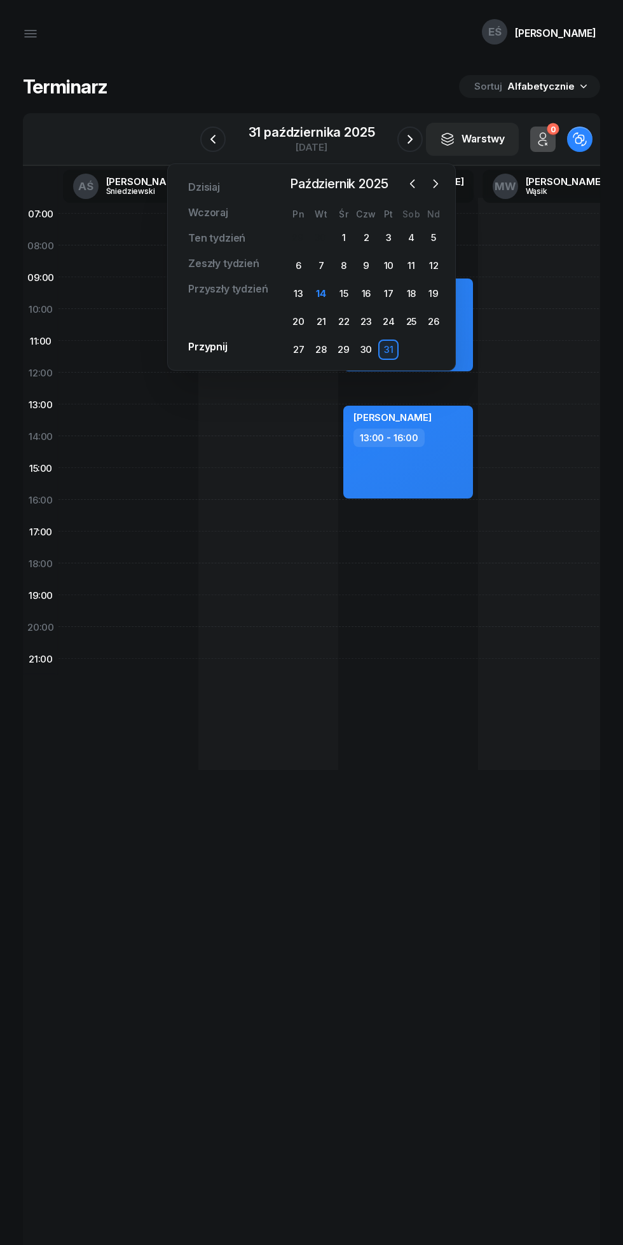
click at [343, 293] on div "15" at bounding box center [344, 294] width 20 height 20
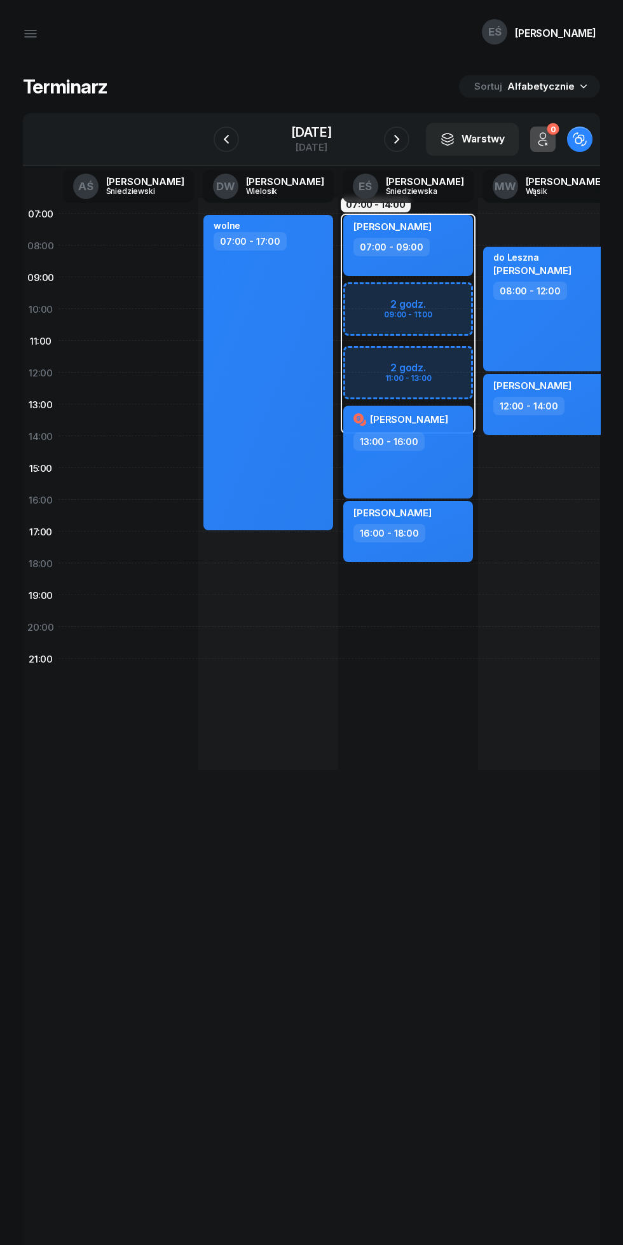
click at [219, 137] on icon "button" at bounding box center [226, 139] width 15 height 15
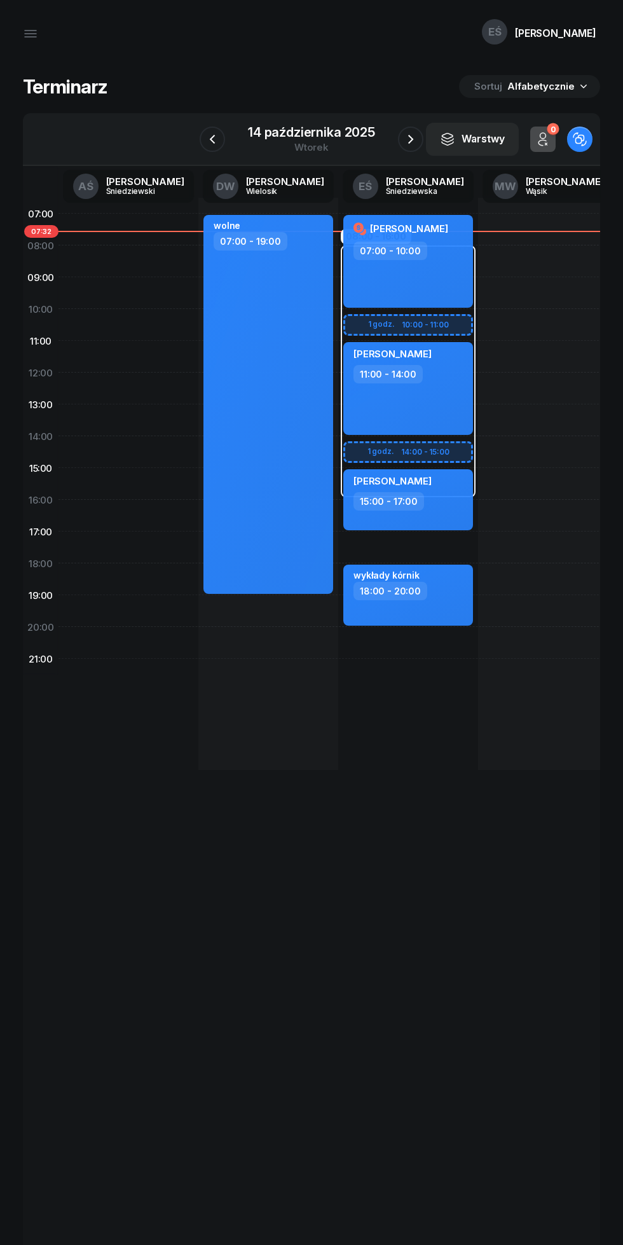
click at [406, 137] on icon "button" at bounding box center [410, 139] width 15 height 15
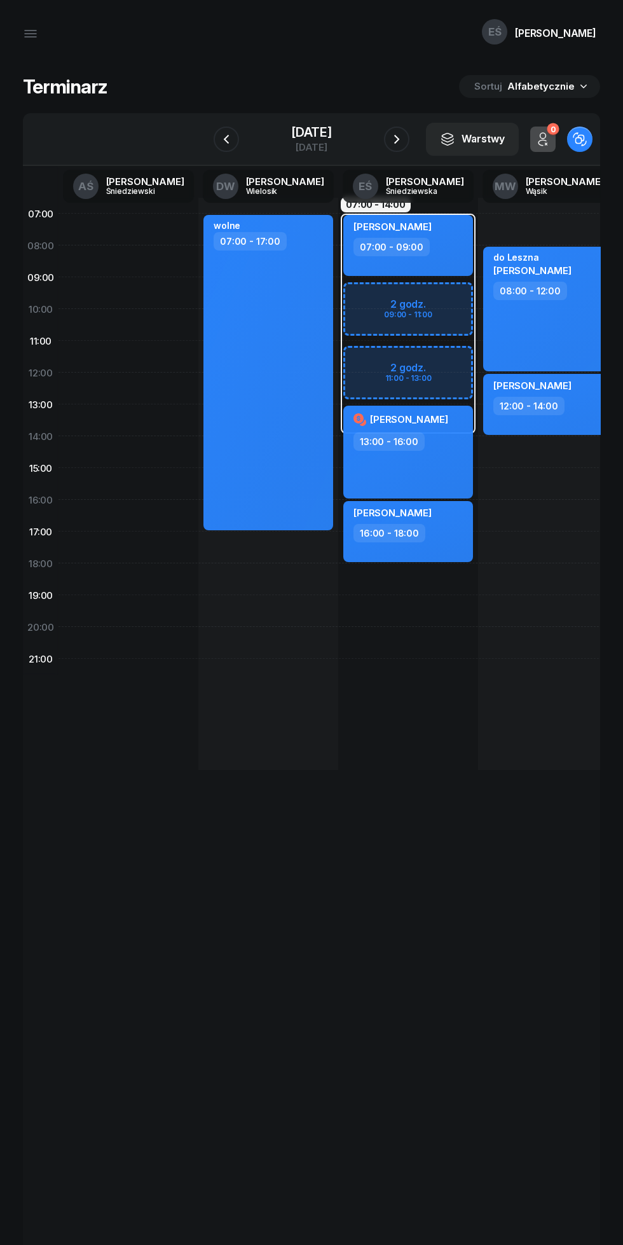
click at [405, 139] on icon "button" at bounding box center [396, 139] width 15 height 15
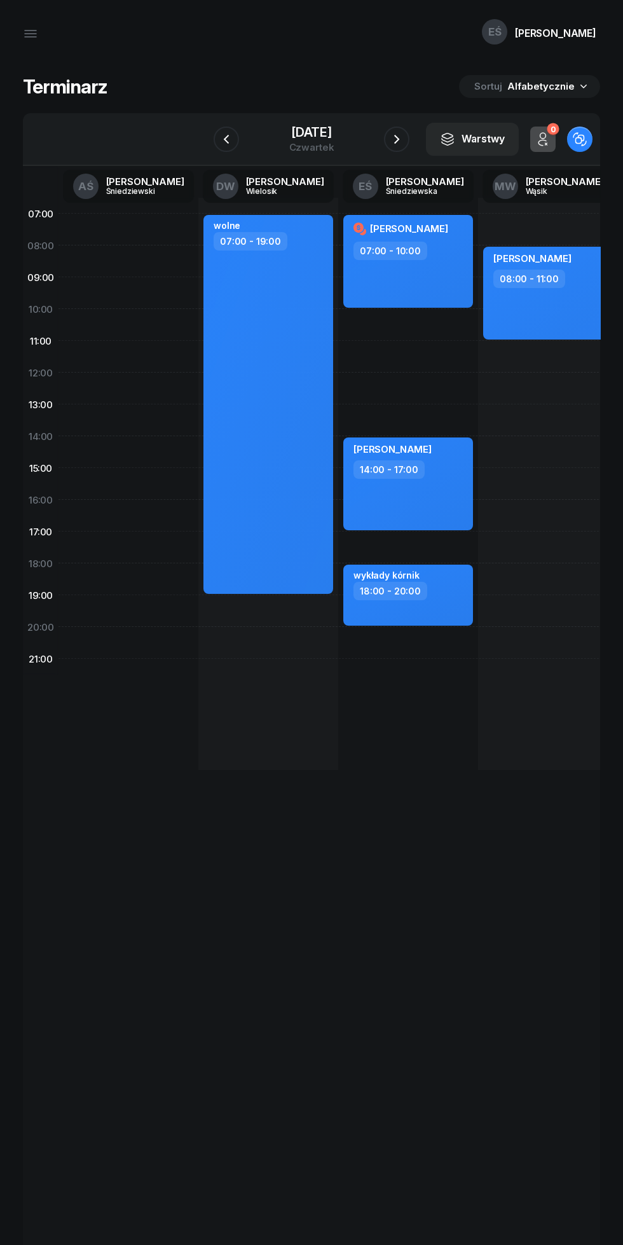
click at [399, 140] on icon "button" at bounding box center [396, 139] width 5 height 9
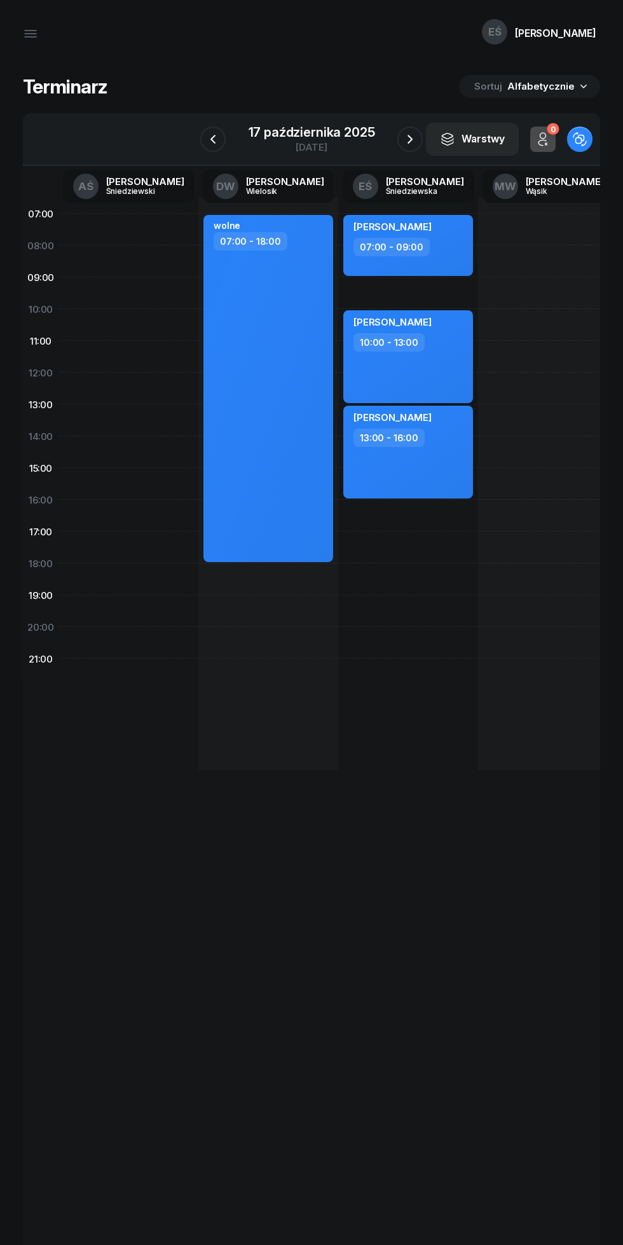
click at [410, 139] on icon "button" at bounding box center [410, 139] width 15 height 15
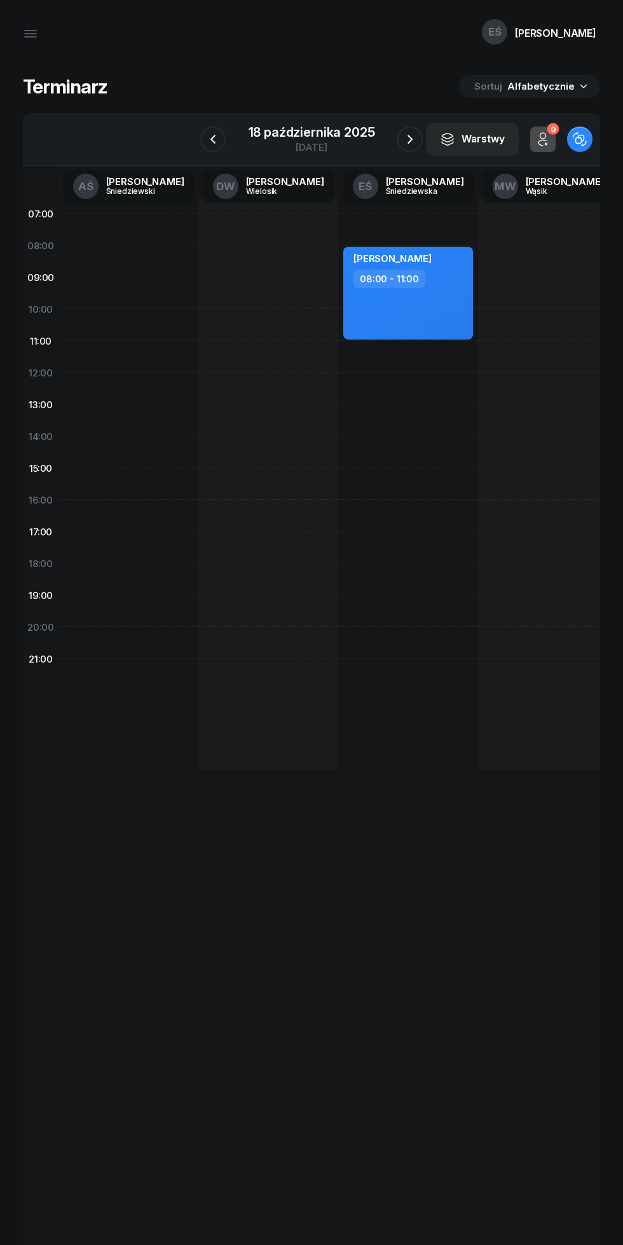
click at [410, 135] on icon "button" at bounding box center [410, 139] width 15 height 15
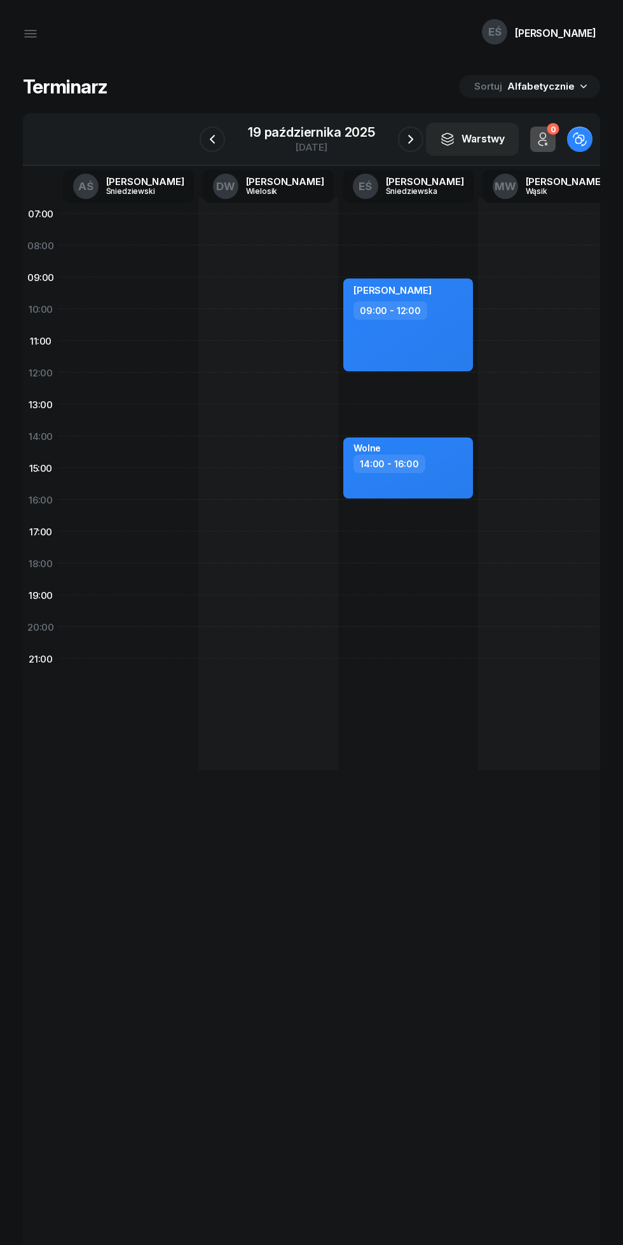
click at [408, 132] on icon "button" at bounding box center [410, 139] width 15 height 15
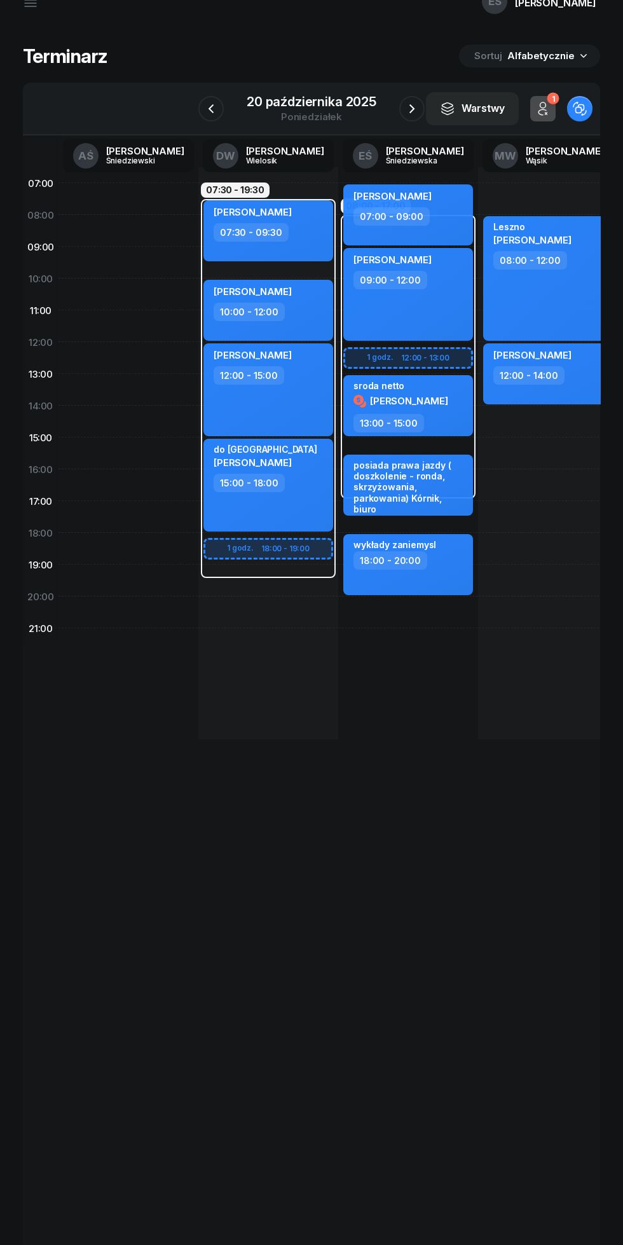
scroll to position [66, 0]
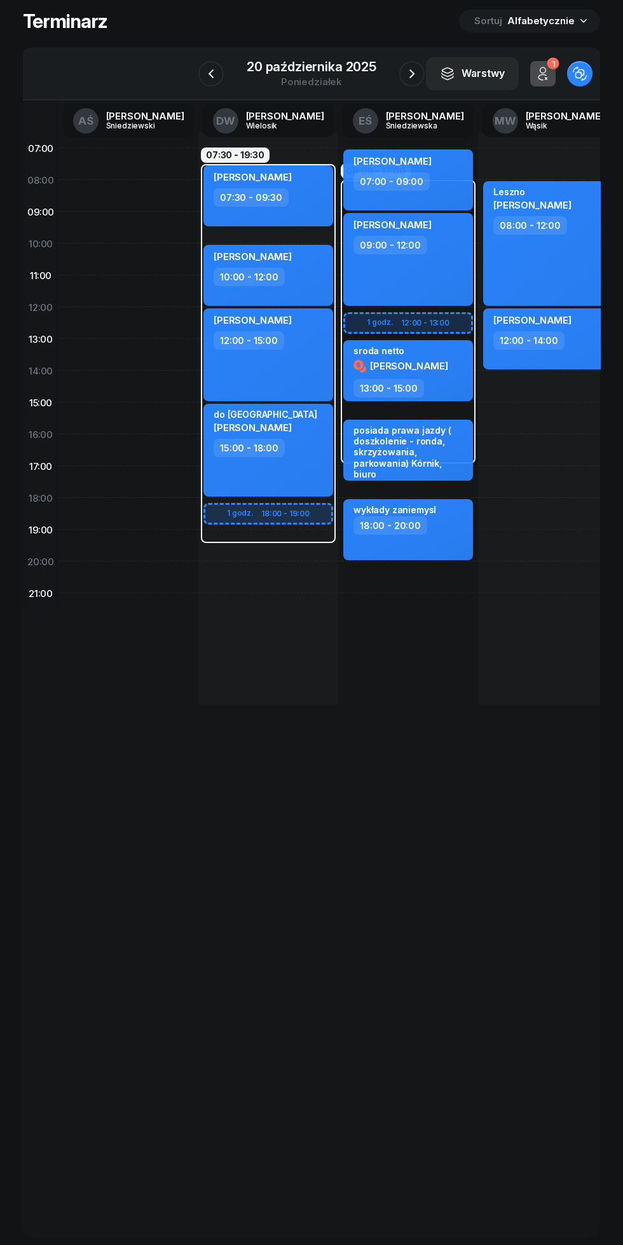
click at [214, 74] on icon "button" at bounding box center [211, 73] width 15 height 15
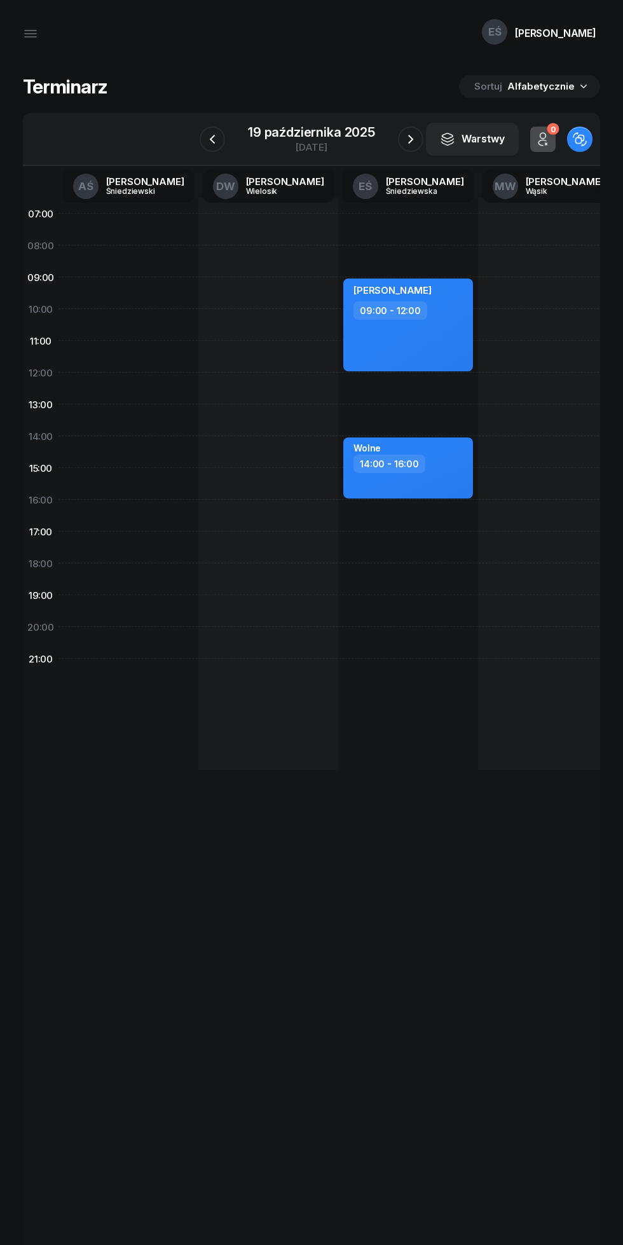
click at [403, 133] on icon "button" at bounding box center [410, 139] width 15 height 15
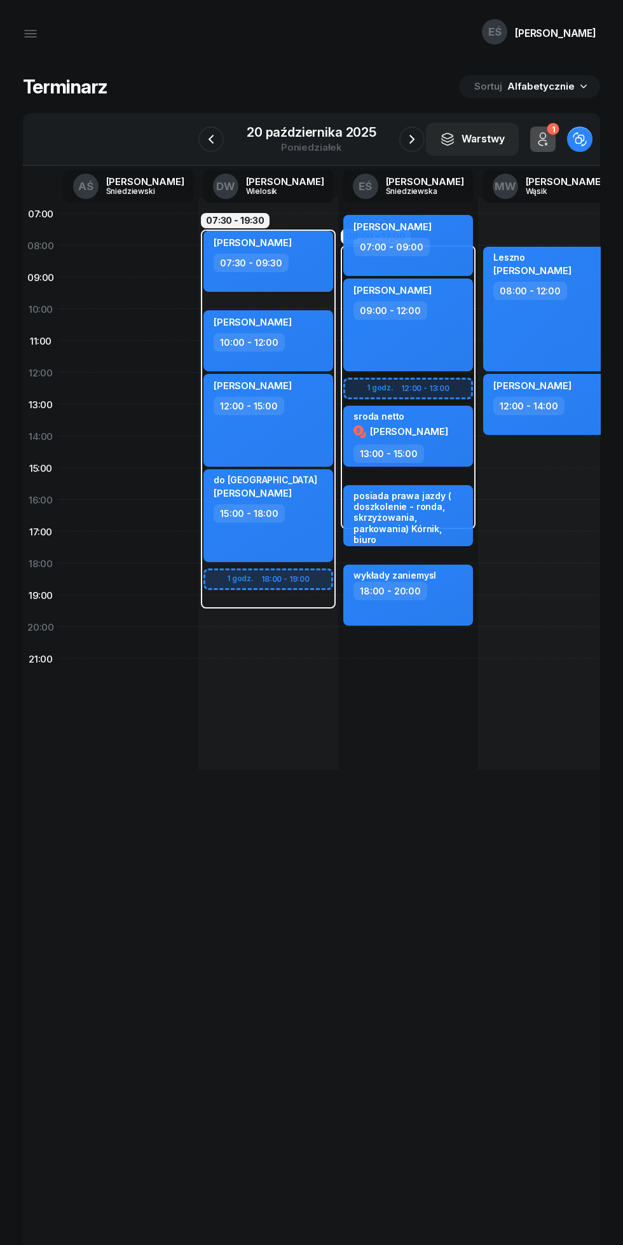
click at [383, 133] on div "[DATE]" at bounding box center [312, 139] width 160 height 36
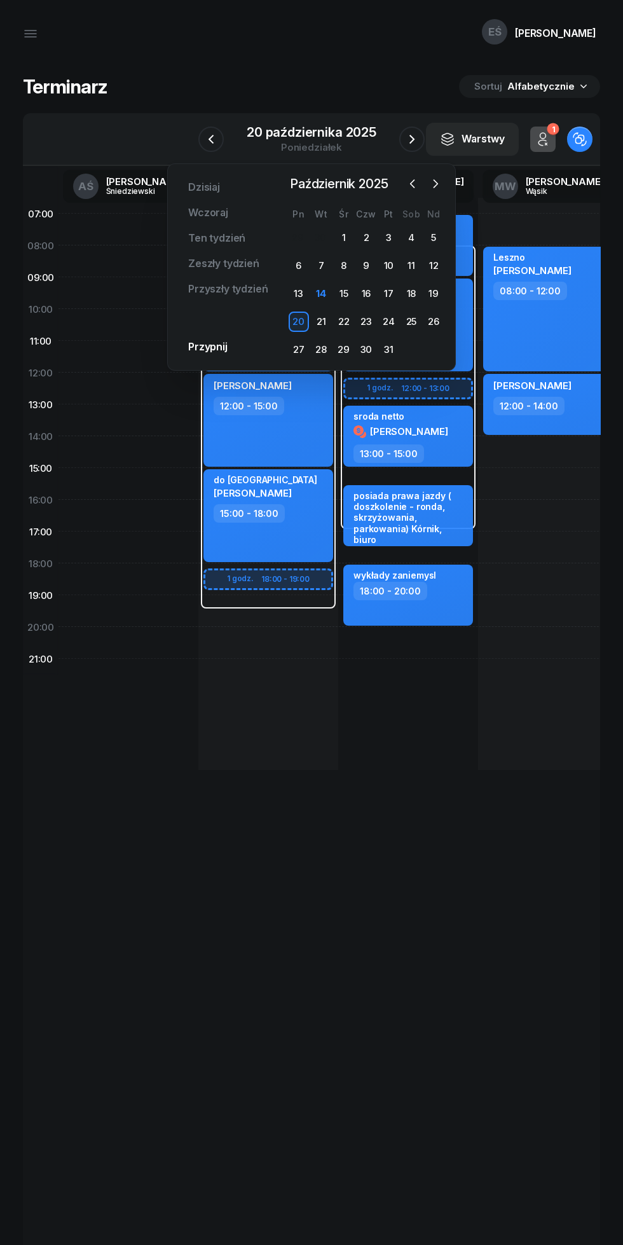
click at [412, 139] on icon "button" at bounding box center [412, 139] width 15 height 15
